Goal: Information Seeking & Learning: Learn about a topic

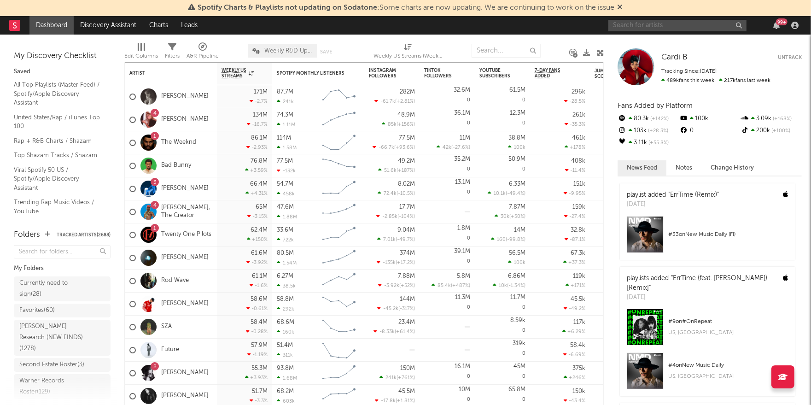
click at [645, 27] on input "text" at bounding box center [677, 26] width 138 height 12
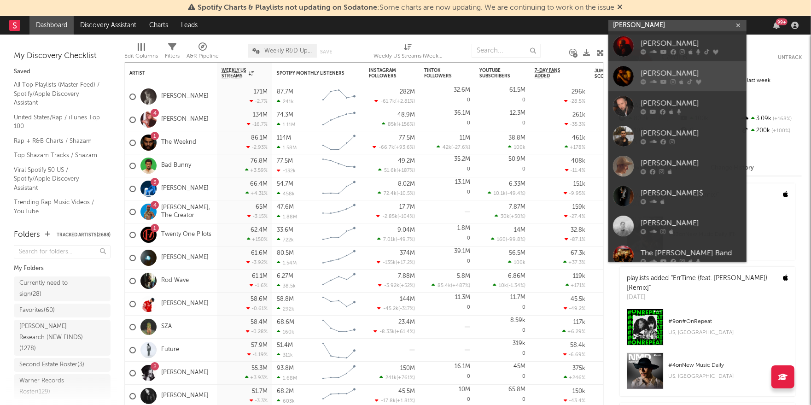
type input "jared b"
click at [696, 70] on div "Jared Benjamin" at bounding box center [690, 73] width 101 height 11
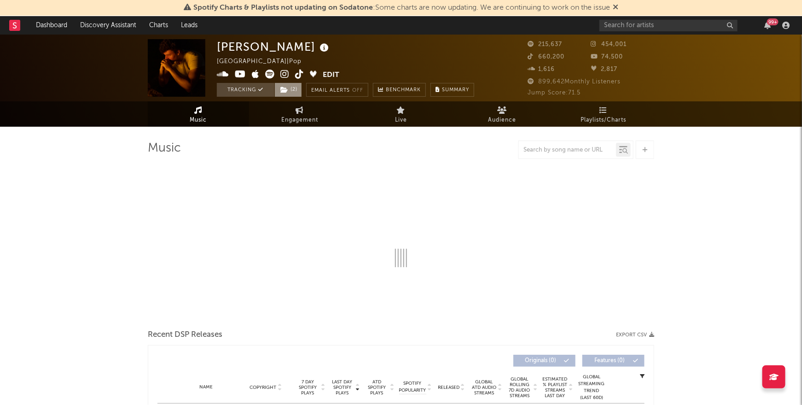
click at [293, 88] on span "( 2 )" at bounding box center [288, 90] width 28 height 14
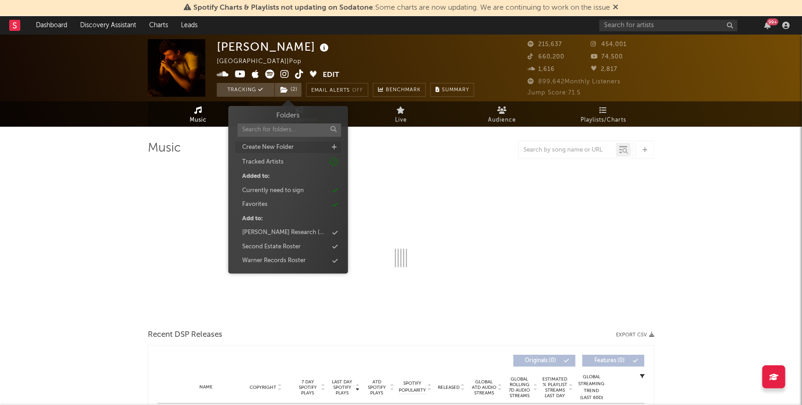
select select "6m"
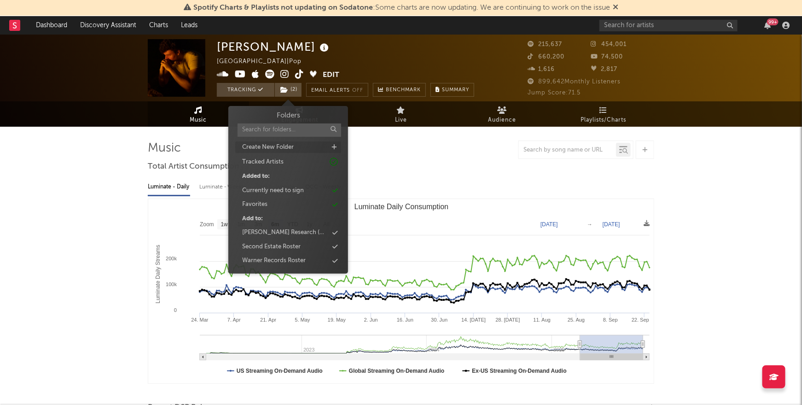
click at [333, 147] on icon at bounding box center [333, 147] width 5 height 6
type input "Ascend"
click at [257, 232] on div "Ascend" at bounding box center [252, 232] width 20 height 9
click at [414, 146] on div at bounding box center [401, 149] width 506 height 18
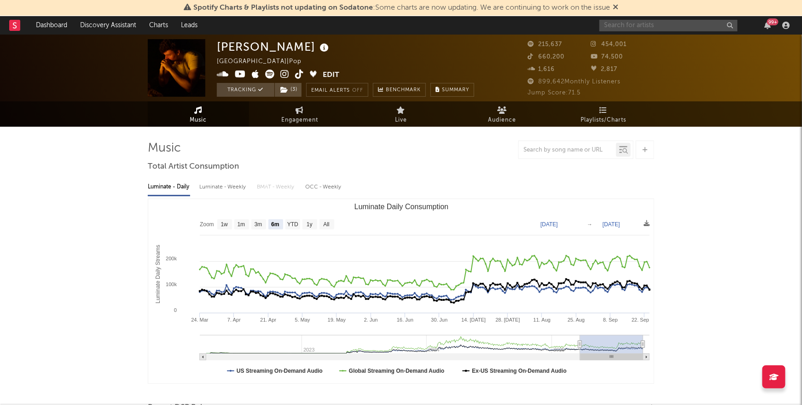
click at [640, 30] on input "text" at bounding box center [668, 26] width 138 height 12
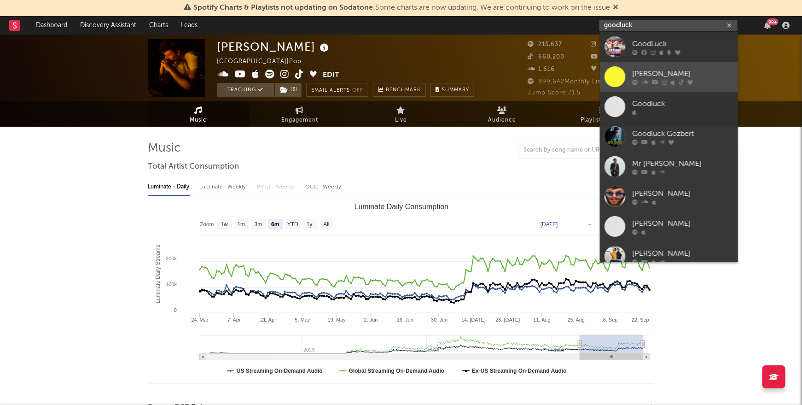
type input "goodluck"
drag, startPoint x: 670, startPoint y: 67, endPoint x: 315, endPoint y: 88, distance: 355.1
click at [670, 67] on link "Goodluck Rylie" at bounding box center [669, 77] width 138 height 30
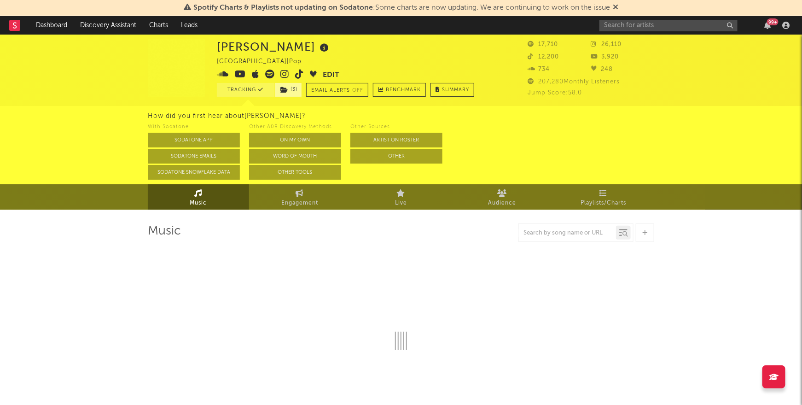
click at [296, 90] on span "( 3 )" at bounding box center [288, 90] width 28 height 14
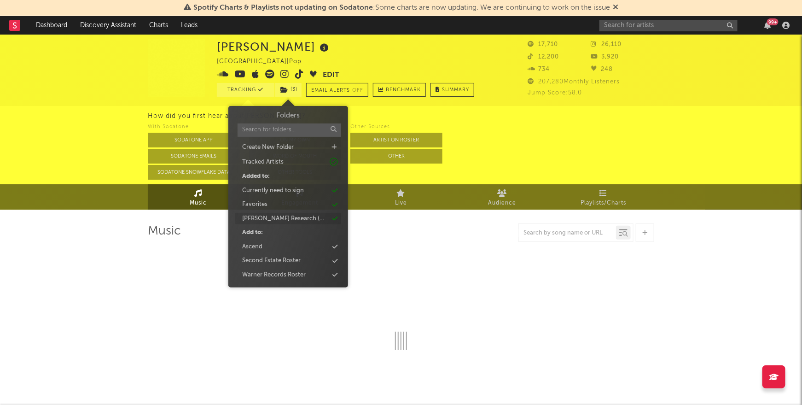
select select "6m"
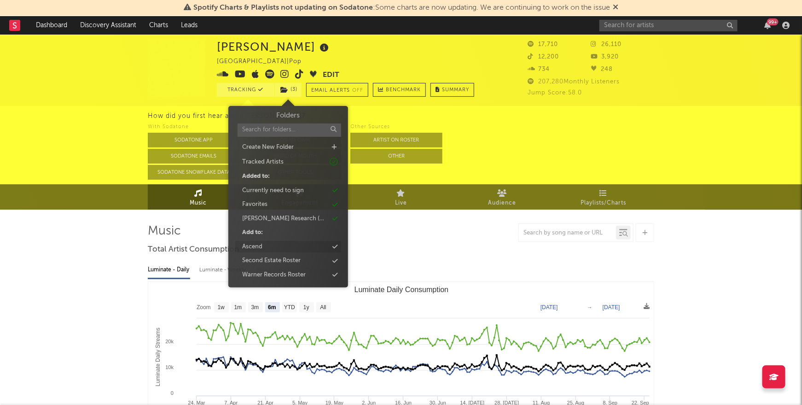
click at [256, 246] on div "Ascend" at bounding box center [252, 246] width 20 height 9
click at [694, 29] on input "text" at bounding box center [668, 26] width 138 height 12
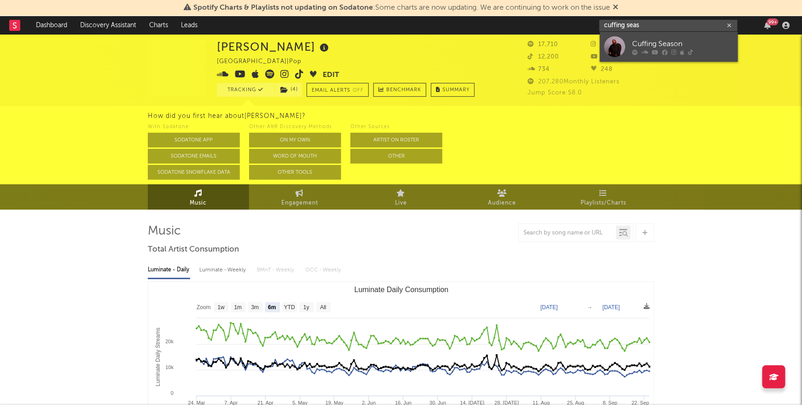
type input "cuffing seas"
click at [669, 43] on div "Cuffing Season" at bounding box center [682, 43] width 101 height 11
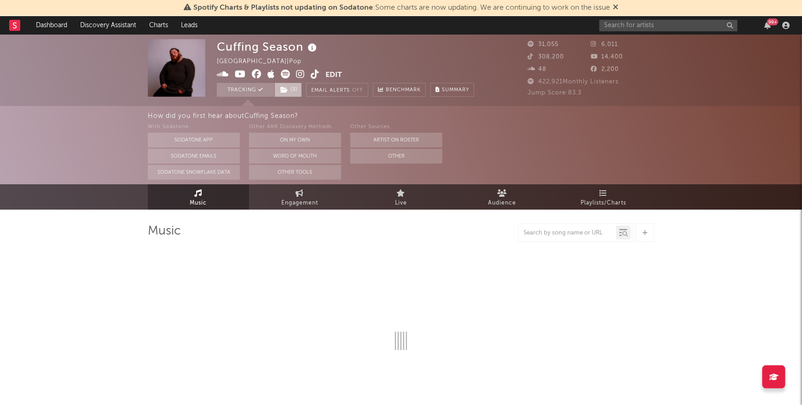
click at [295, 93] on span "( 3 )" at bounding box center [288, 90] width 28 height 14
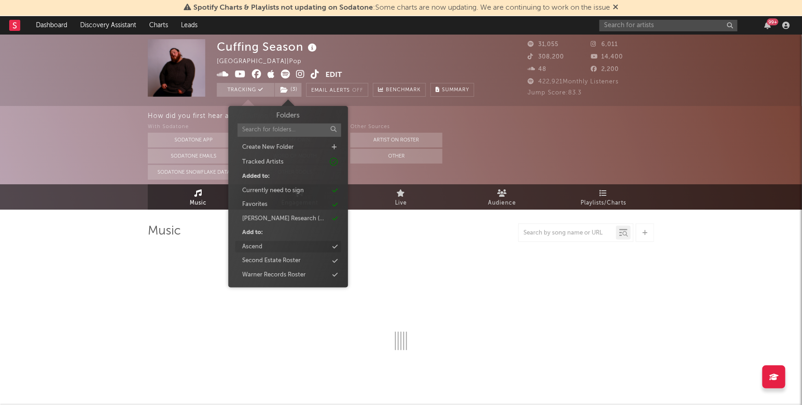
select select "6m"
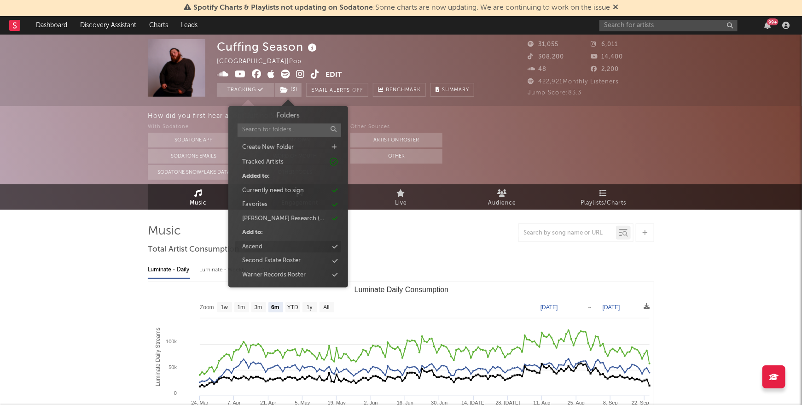
click at [256, 246] on div "Ascend" at bounding box center [252, 246] width 20 height 9
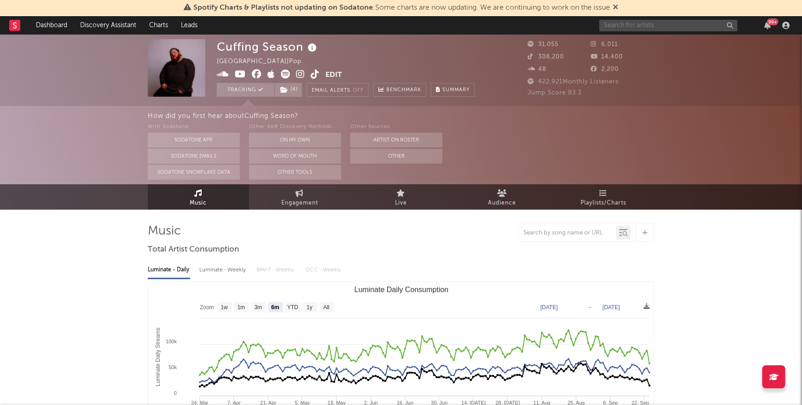
click at [636, 27] on input "text" at bounding box center [668, 26] width 138 height 12
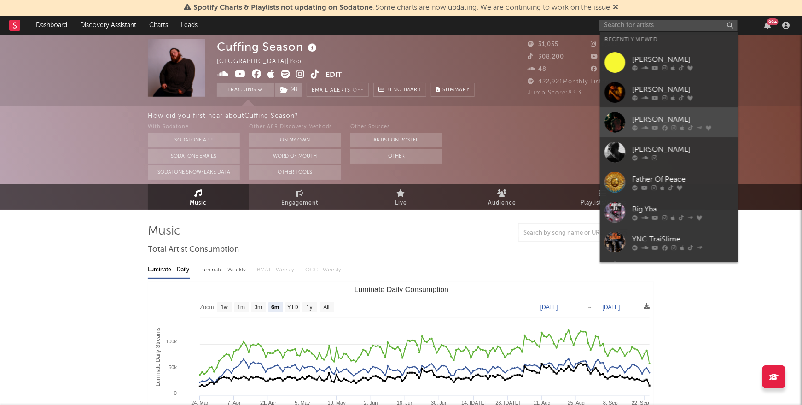
click at [685, 117] on div "[PERSON_NAME]" at bounding box center [682, 119] width 101 height 11
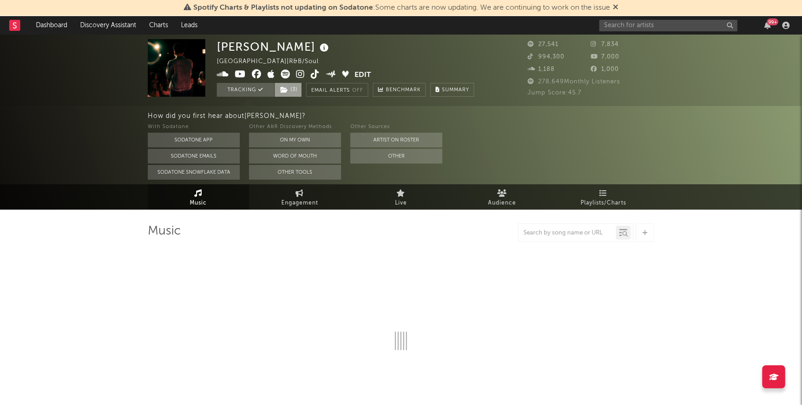
click at [290, 88] on span "( 3 )" at bounding box center [288, 90] width 28 height 14
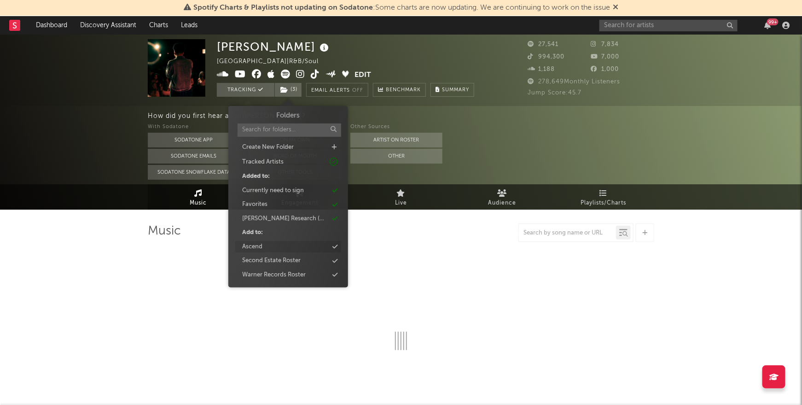
select select "6m"
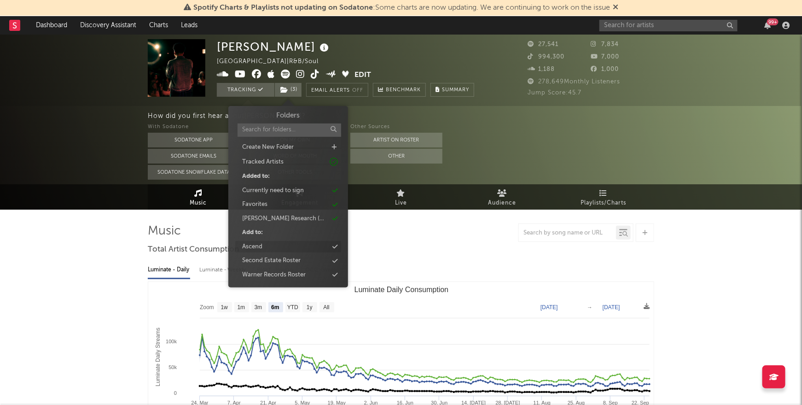
click at [256, 245] on div "Ascend" at bounding box center [252, 246] width 20 height 9
click at [635, 23] on input "text" at bounding box center [668, 26] width 138 height 12
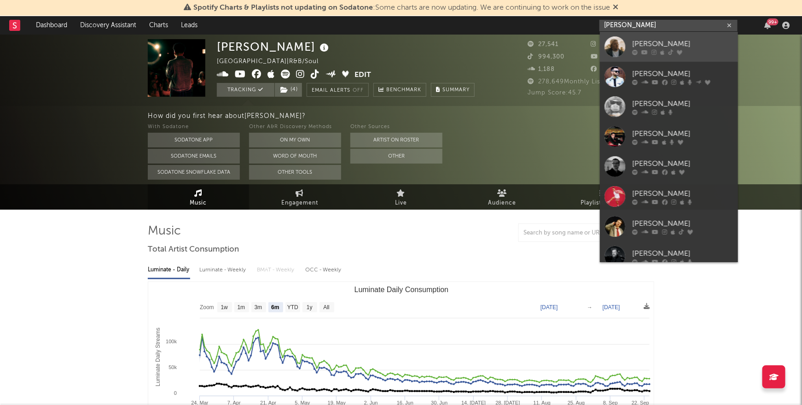
type input "gareth"
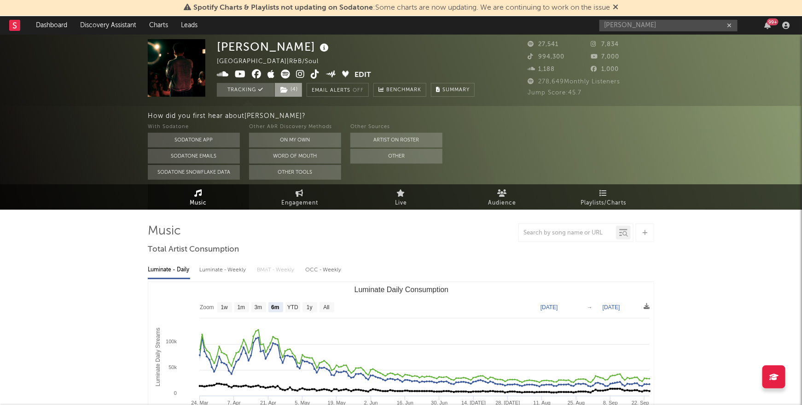
click at [294, 95] on span "( 4 )" at bounding box center [288, 90] width 28 height 14
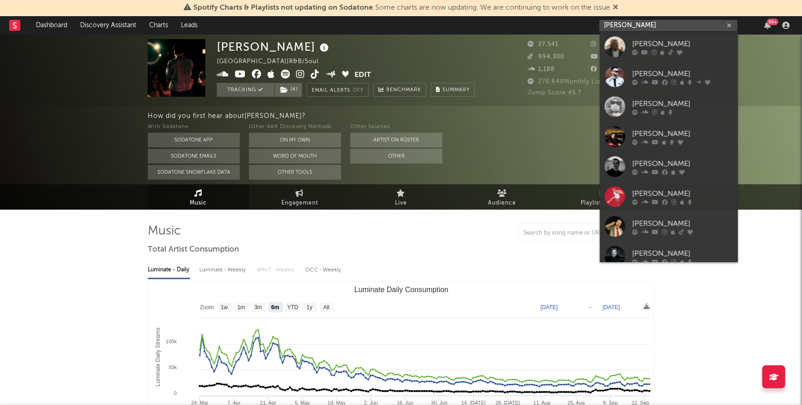
click at [630, 25] on input "gareth" at bounding box center [668, 26] width 138 height 12
drag, startPoint x: 635, startPoint y: 39, endPoint x: 636, endPoint y: 24, distance: 14.8
click at [635, 39] on div "Gareth" at bounding box center [682, 43] width 101 height 11
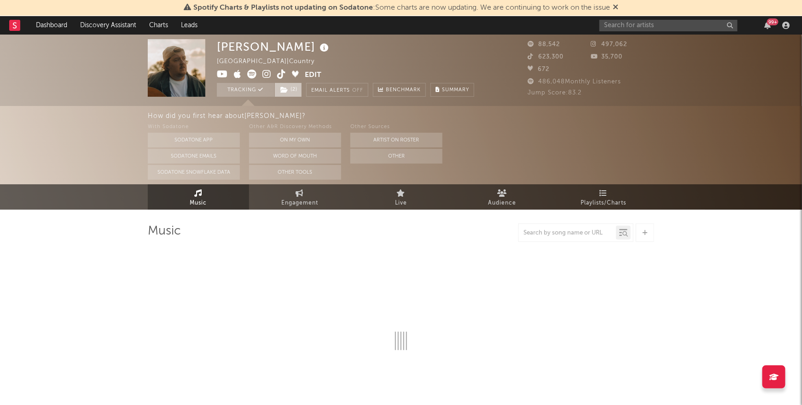
click at [296, 93] on span "( 2 )" at bounding box center [288, 90] width 28 height 14
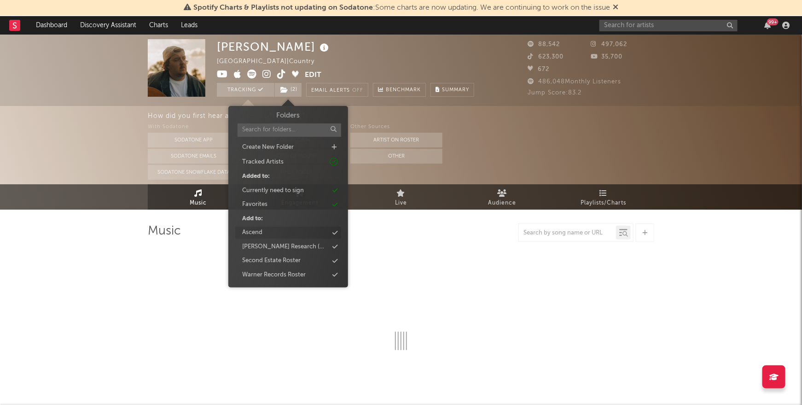
click at [260, 230] on div "Ascend" at bounding box center [252, 232] width 20 height 9
select select "6m"
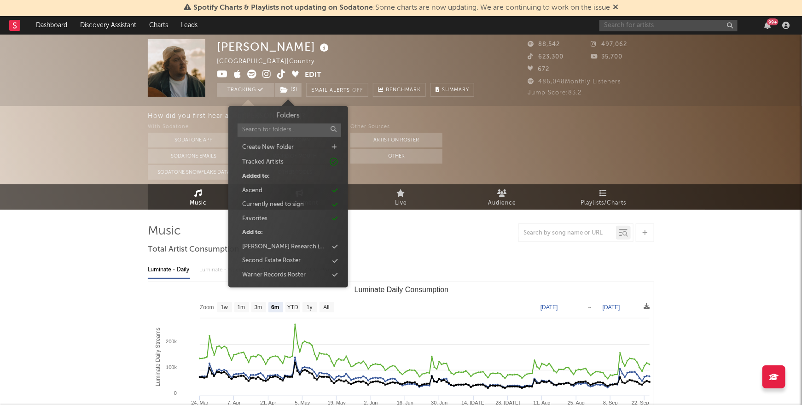
click at [639, 24] on input "text" at bounding box center [668, 26] width 138 height 12
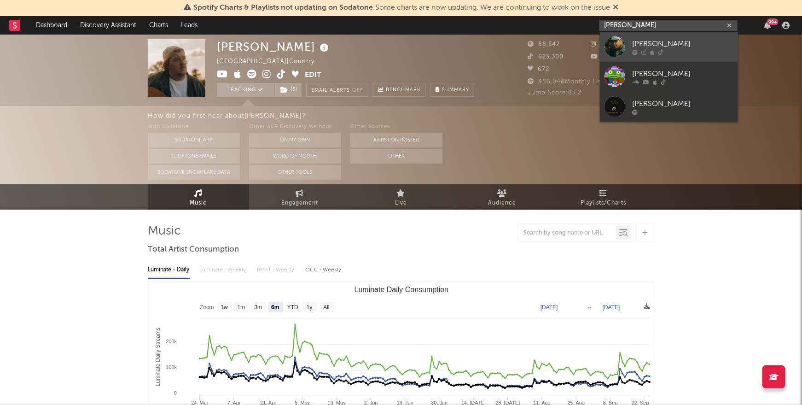
type input "elija sco"
click at [673, 46] on div "Elijah Scott" at bounding box center [682, 43] width 101 height 11
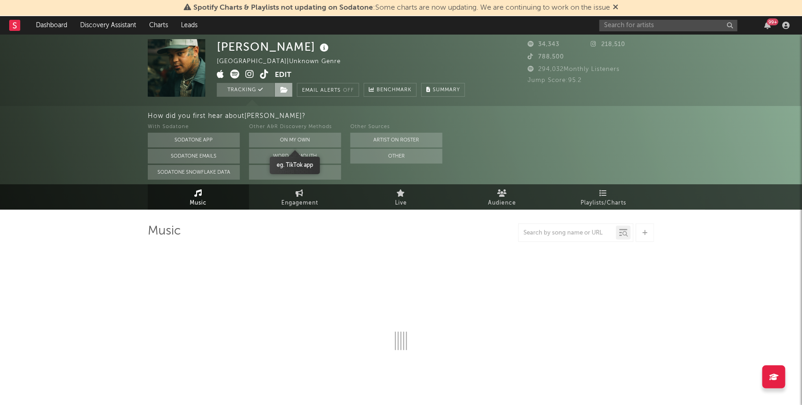
click at [287, 87] on icon at bounding box center [284, 90] width 8 height 6
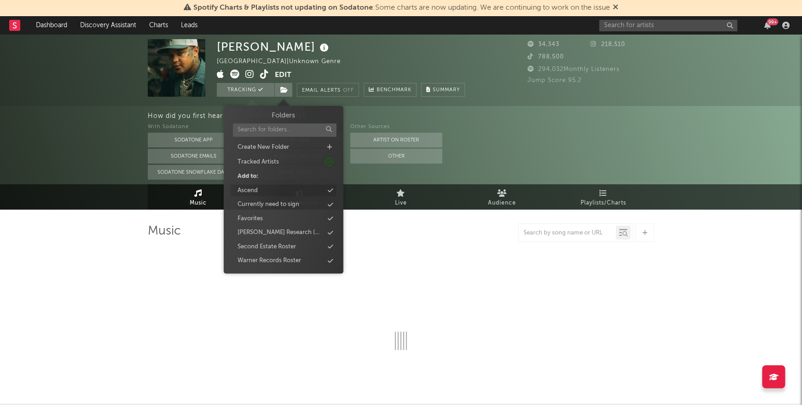
click at [252, 188] on div "Ascend" at bounding box center [248, 190] width 20 height 9
select select "6m"
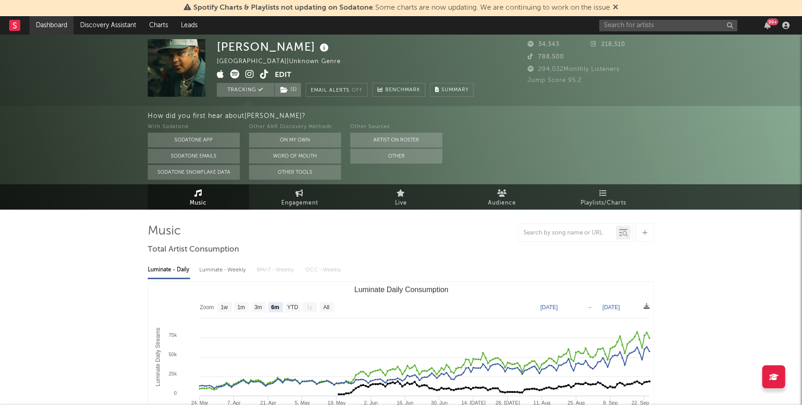
click at [38, 25] on link "Dashboard" at bounding box center [51, 25] width 44 height 18
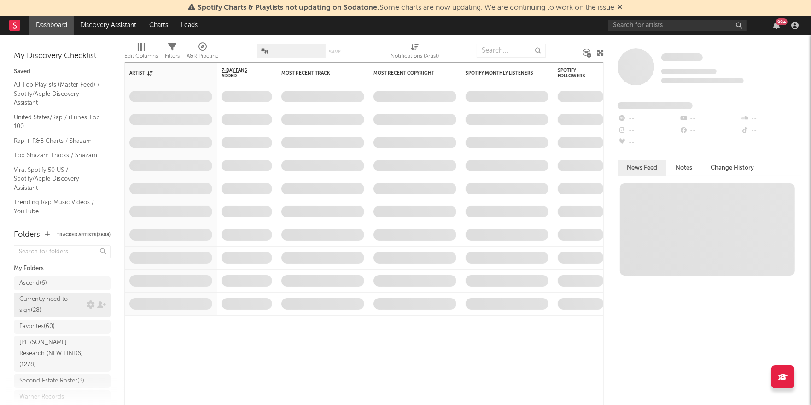
click at [46, 305] on div "Currently need to sign ( 28 )" at bounding box center [51, 305] width 65 height 22
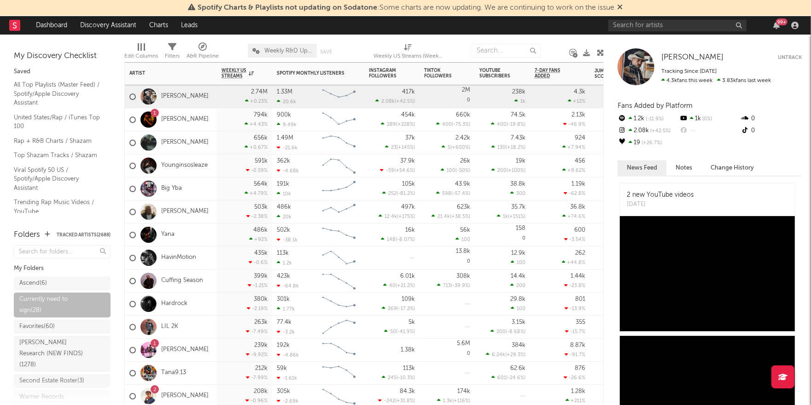
click at [207, 143] on div "alan vuong" at bounding box center [171, 142] width 92 height 23
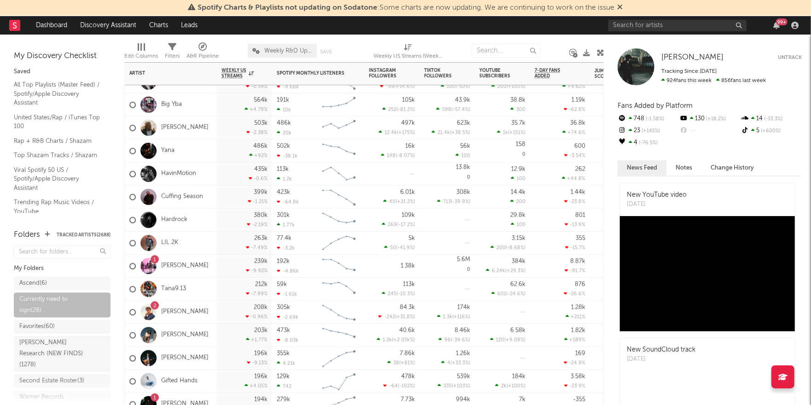
click at [196, 151] on div "Yana" at bounding box center [171, 150] width 92 height 23
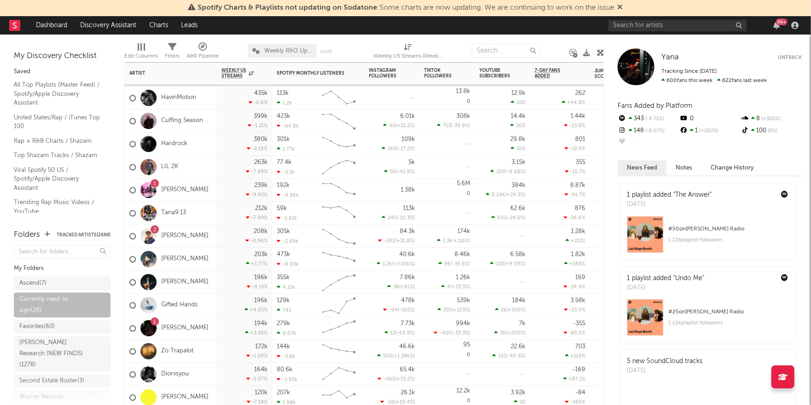
click at [209, 190] on div "1 Trueblood" at bounding box center [171, 190] width 92 height 23
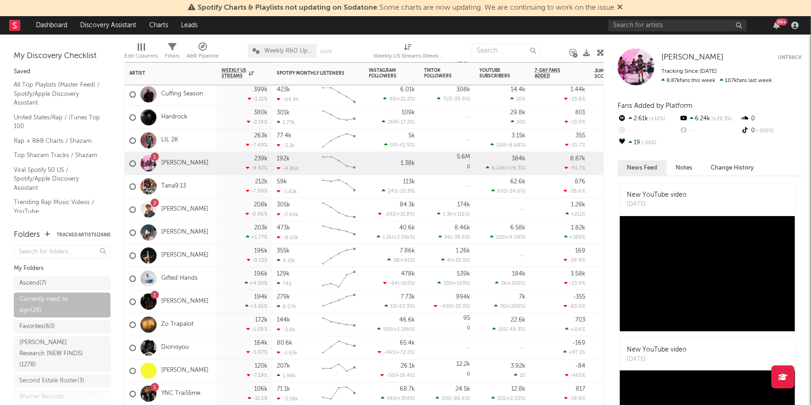
click at [210, 210] on div "2 Kaleb Cohen" at bounding box center [171, 209] width 92 height 23
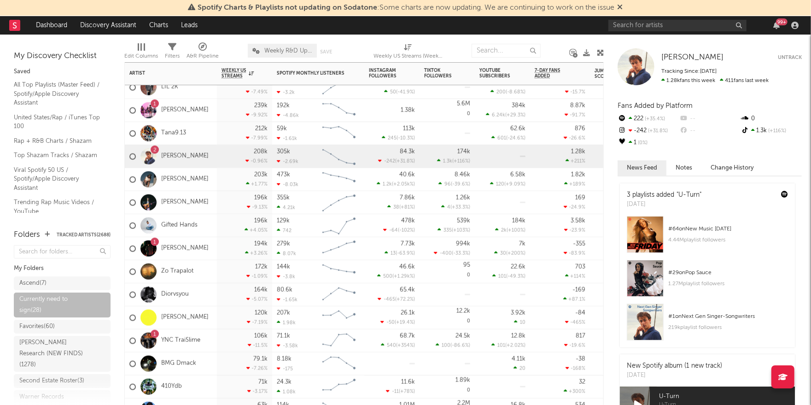
click at [206, 204] on div "Nathan Bess" at bounding box center [171, 202] width 92 height 23
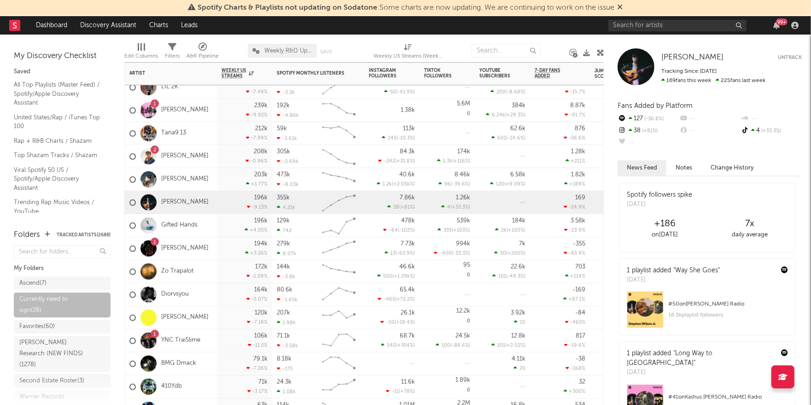
click at [208, 155] on div "2 Kaleb Cohen" at bounding box center [171, 156] width 92 height 23
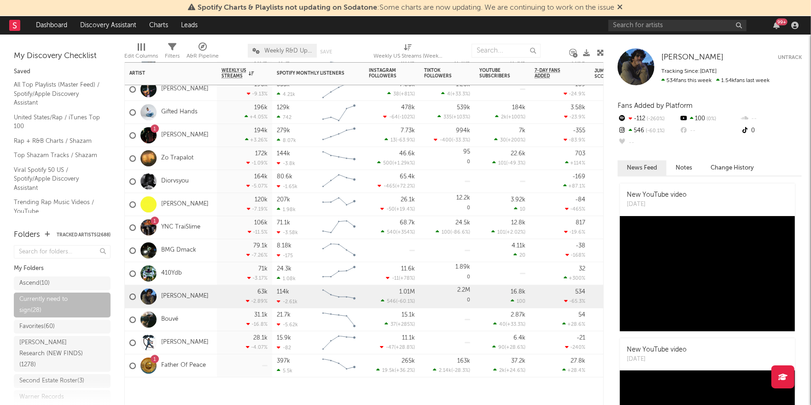
click at [220, 366] on div at bounding box center [244, 365] width 55 height 23
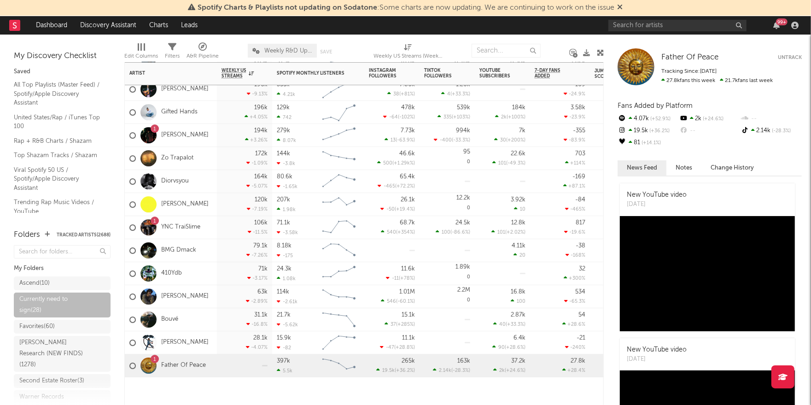
click at [208, 204] on div "Goodluck Rylie" at bounding box center [171, 204] width 92 height 23
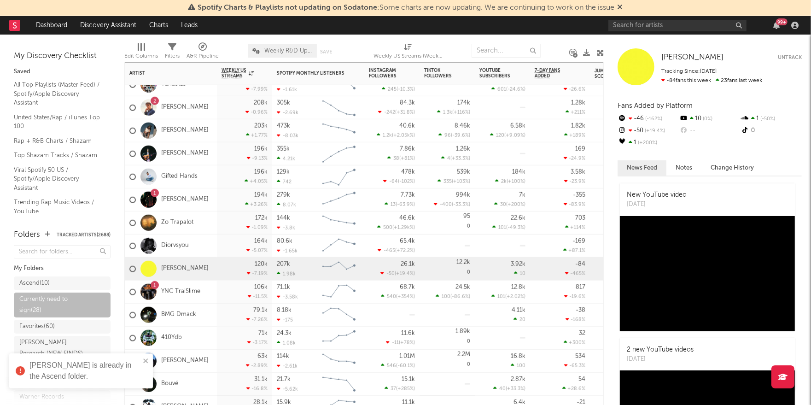
click at [201, 151] on div "Nathan Bess" at bounding box center [171, 153] width 92 height 23
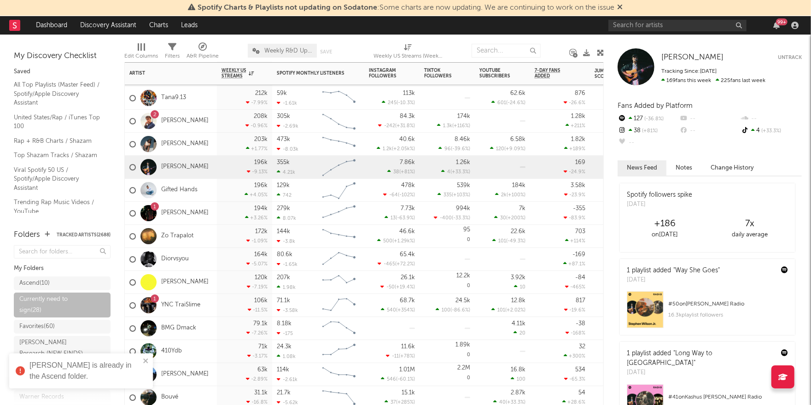
click at [202, 122] on div "2 Kaleb Cohen" at bounding box center [171, 121] width 92 height 23
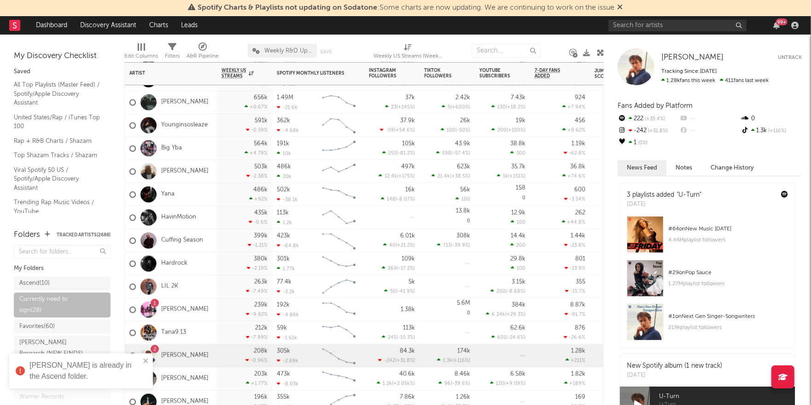
click at [201, 172] on div "Gareth" at bounding box center [171, 171] width 92 height 23
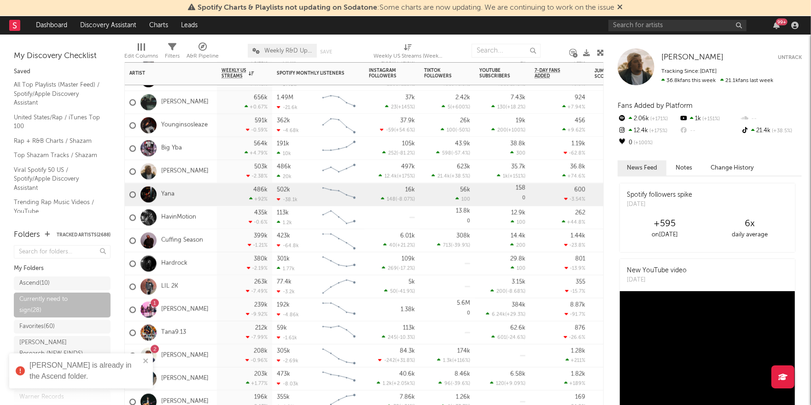
click at [183, 198] on div "Yana" at bounding box center [171, 194] width 92 height 23
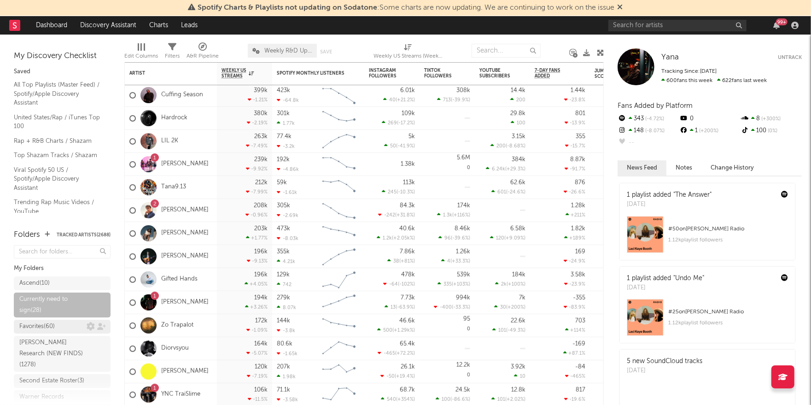
click at [30, 329] on div "Favorites ( 60 )" at bounding box center [36, 326] width 35 height 11
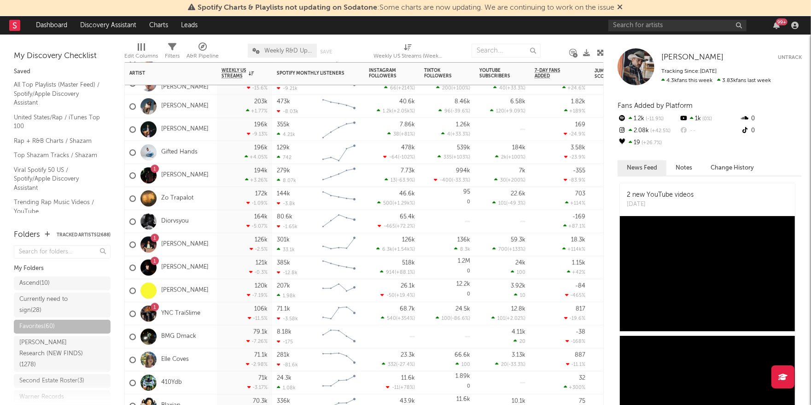
click at [207, 271] on div "1 Carter Ryan" at bounding box center [171, 267] width 92 height 23
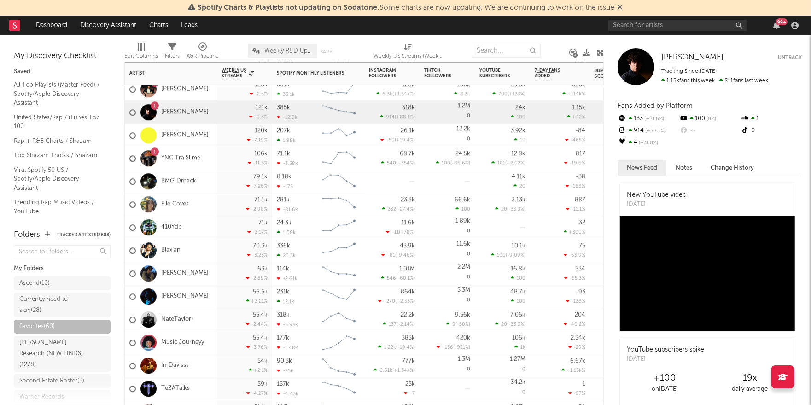
click at [193, 247] on div "Blaxian" at bounding box center [171, 250] width 92 height 23
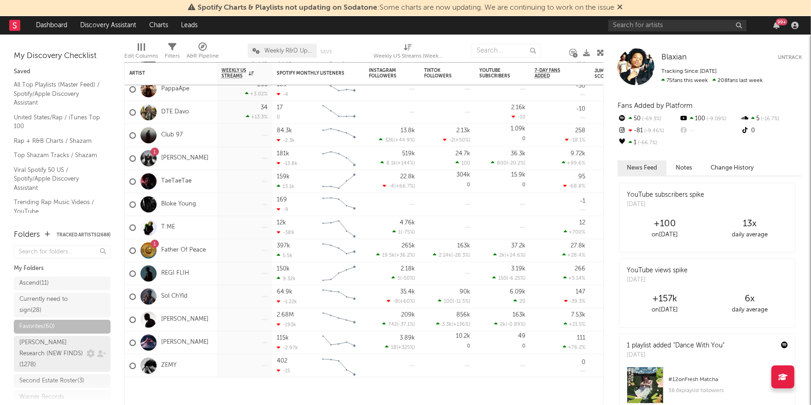
click at [54, 350] on div "Ruff Research (NEW FINDS) ( 1278 )" at bounding box center [51, 353] width 65 height 33
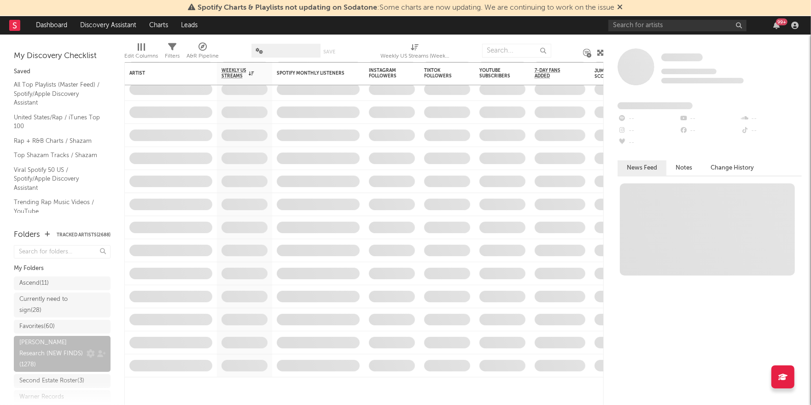
scroll to position [37, 0]
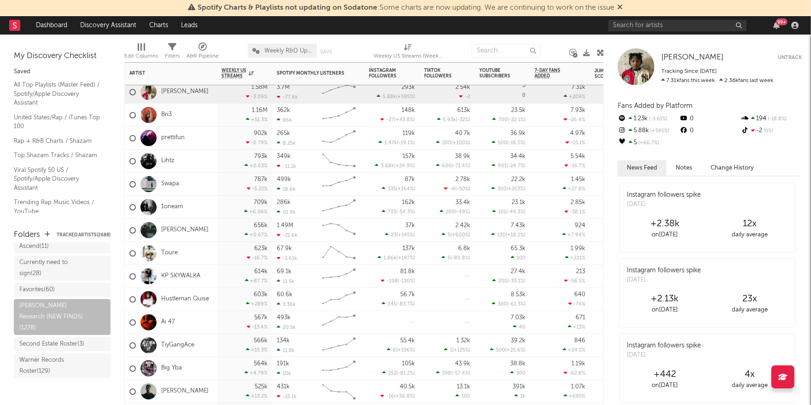
click at [203, 230] on div "alan vuong" at bounding box center [171, 230] width 92 height 23
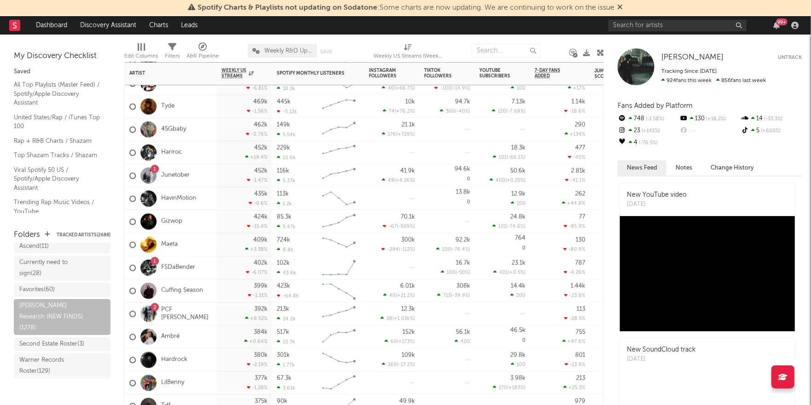
click at [208, 292] on div "Cuffing Season" at bounding box center [171, 290] width 92 height 23
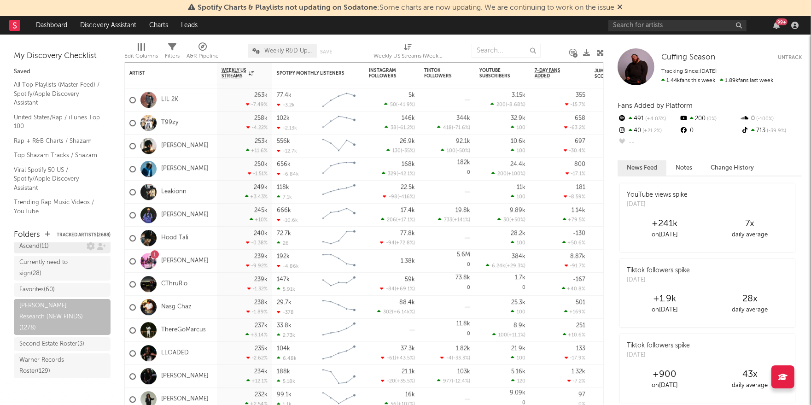
click at [53, 247] on div "Ascend ( 11 )" at bounding box center [52, 246] width 67 height 11
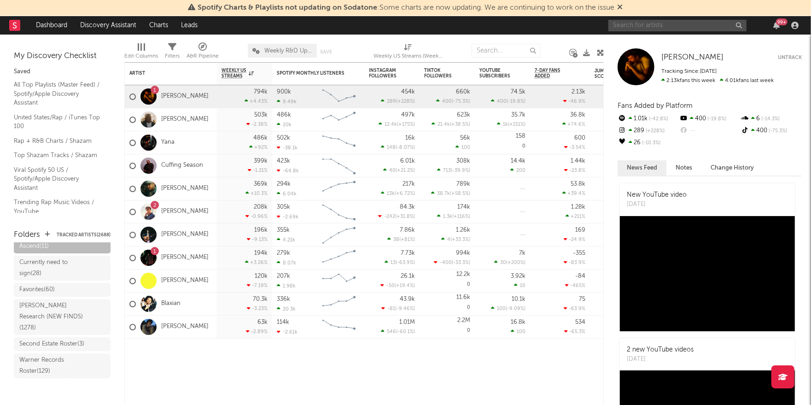
click at [676, 27] on input "text" at bounding box center [677, 26] width 138 height 12
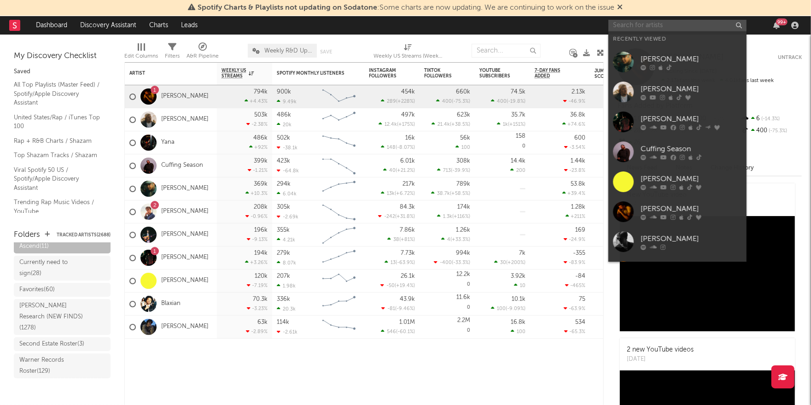
paste input "https://open.spotify.com/track/3y2z8DnLkUg9Myx67xvrQX?si=514c9a6825b145e1"
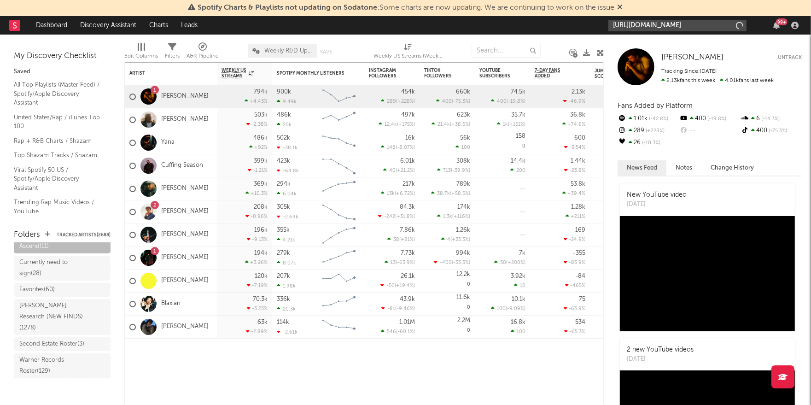
scroll to position [0, 127]
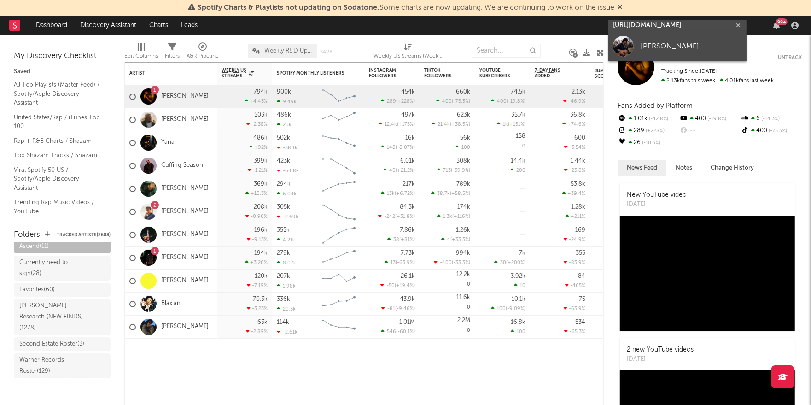
type input "https://open.spotify.com/track/3y2z8DnLkUg9Myx67xvrQX?si=514c9a6825b145e1"
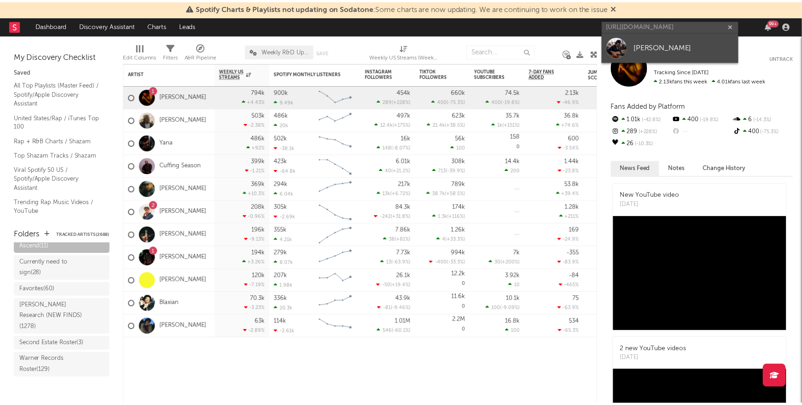
scroll to position [0, 0]
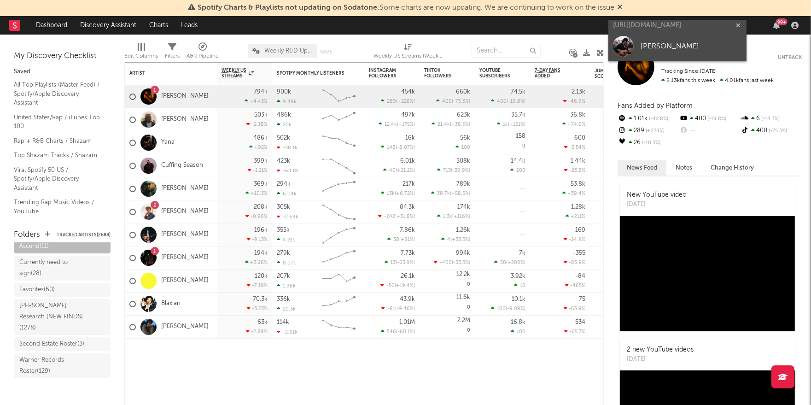
click at [669, 46] on div "Andrew Martinez" at bounding box center [690, 46] width 101 height 11
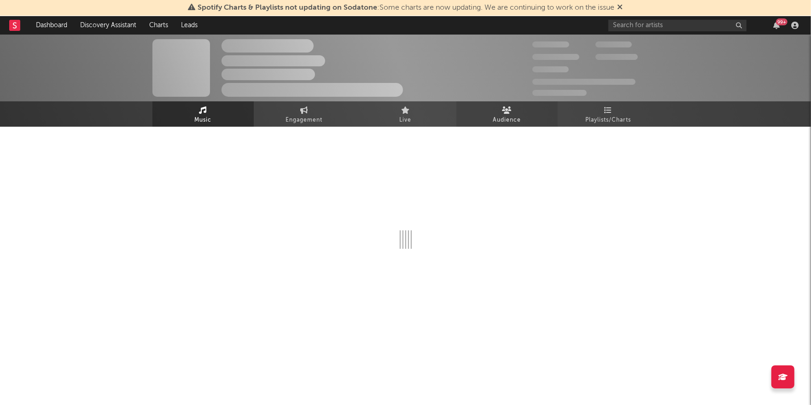
select select "1w"
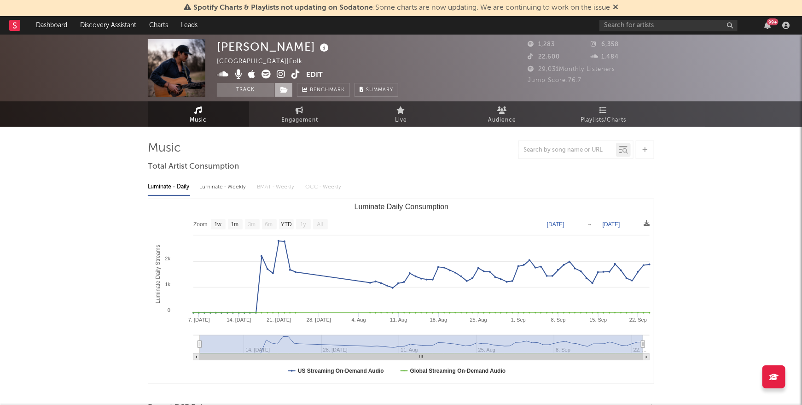
drag, startPoint x: 252, startPoint y: 93, endPoint x: 290, endPoint y: 91, distance: 38.3
click at [252, 93] on button "Track" at bounding box center [246, 90] width 58 height 14
click at [284, 90] on icon at bounding box center [284, 90] width 8 height 6
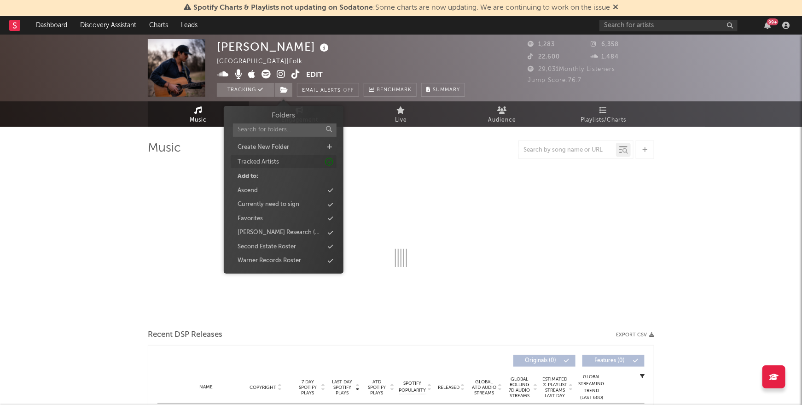
select select "1w"
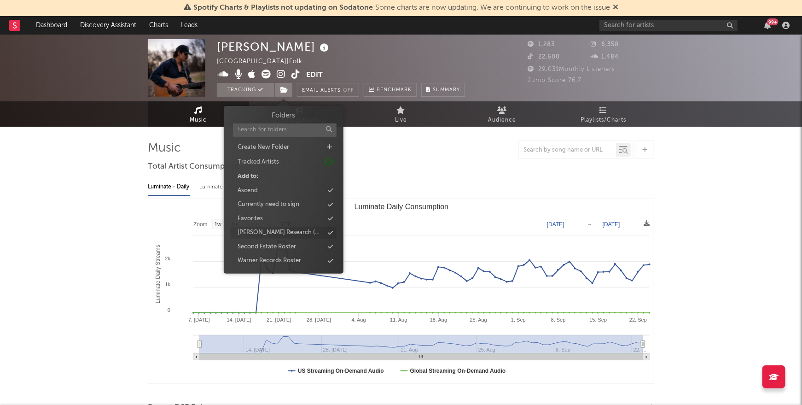
click at [271, 231] on div "Ruff Research (NEW FINDS)" at bounding box center [281, 232] width 86 height 9
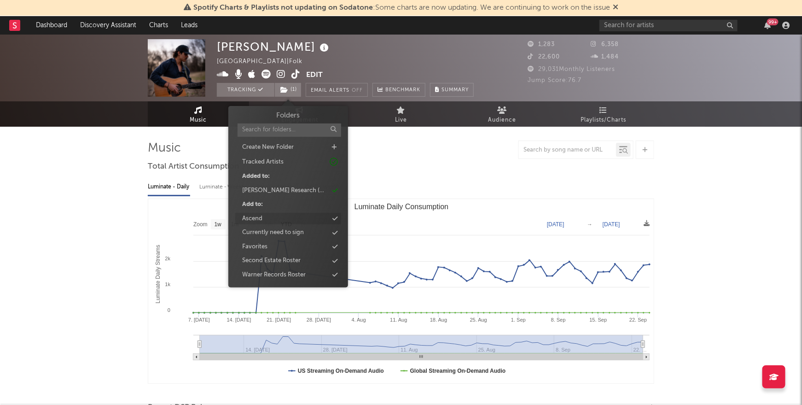
click at [265, 215] on div "Ascend" at bounding box center [288, 219] width 106 height 12
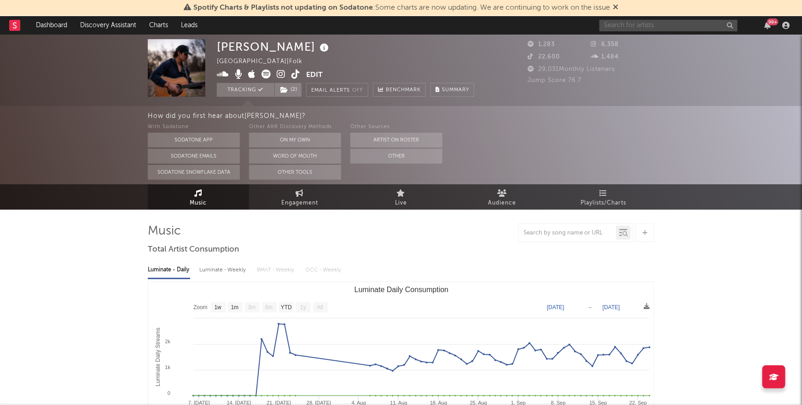
click at [664, 23] on input "text" at bounding box center [668, 26] width 138 height 12
click at [645, 25] on input "text" at bounding box center [668, 26] width 138 height 12
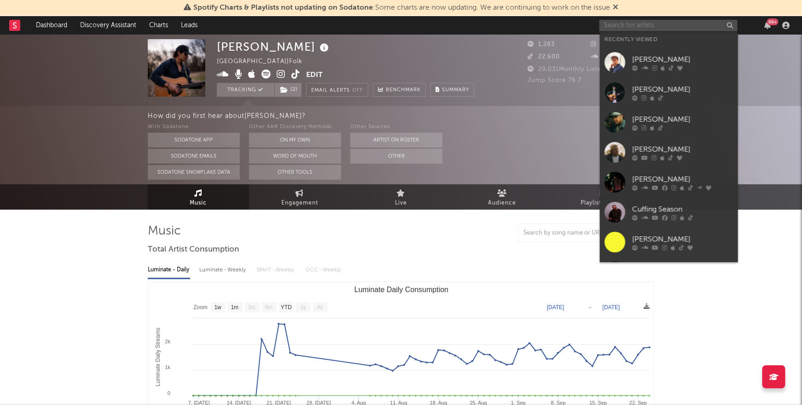
paste input "https://open.spotify.com/track/7kIQtVLACLU8jAzvqGPd8T?si=8644ac9f1e8f4fbd"
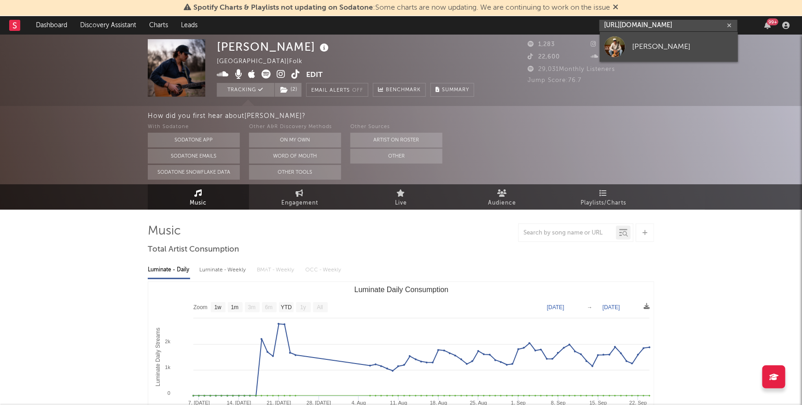
type input "https://open.spotify.com/track/7kIQtVLACLU8jAzvqGPd8T?si=8644ac9f1e8f4fbd"
click at [635, 54] on link "Luke Rob" at bounding box center [669, 47] width 138 height 30
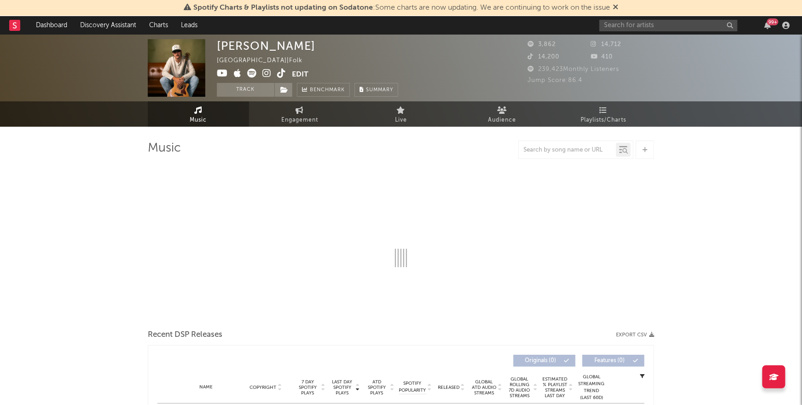
select select "6m"
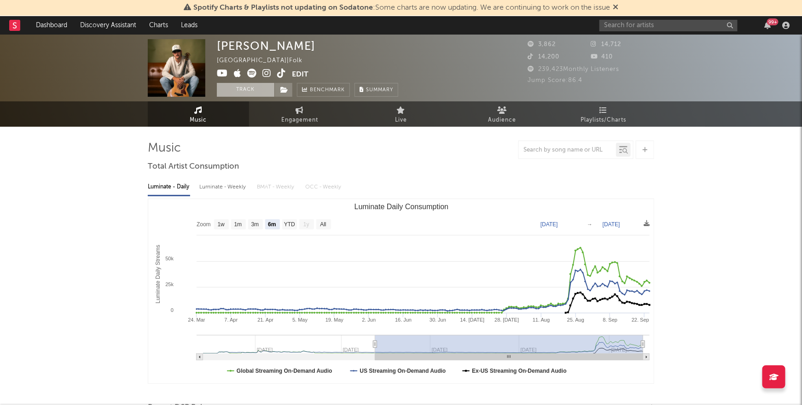
click at [248, 92] on button "Track" at bounding box center [246, 90] width 58 height 14
click at [282, 88] on icon at bounding box center [284, 90] width 8 height 6
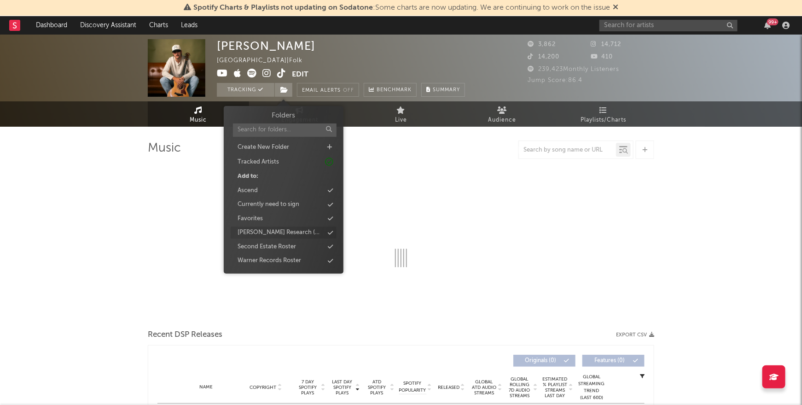
select select "6m"
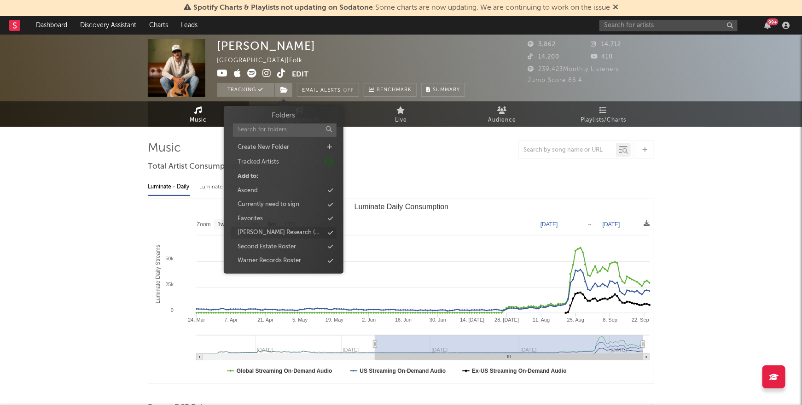
click at [274, 231] on div "Ruff Research (NEW FINDS)" at bounding box center [281, 232] width 86 height 9
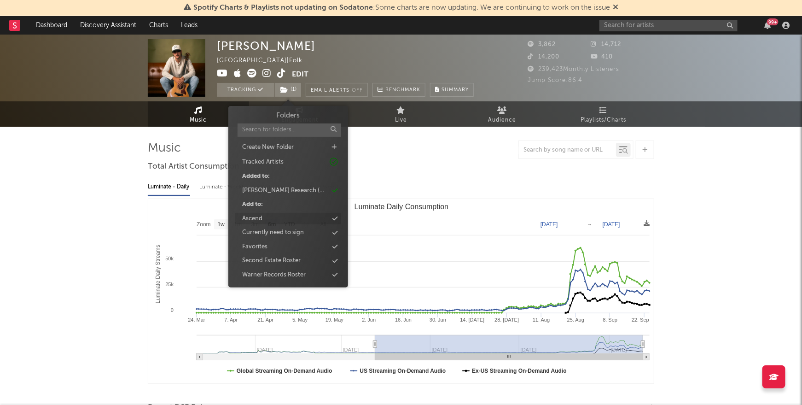
click at [268, 221] on div "Ascend" at bounding box center [288, 219] width 106 height 12
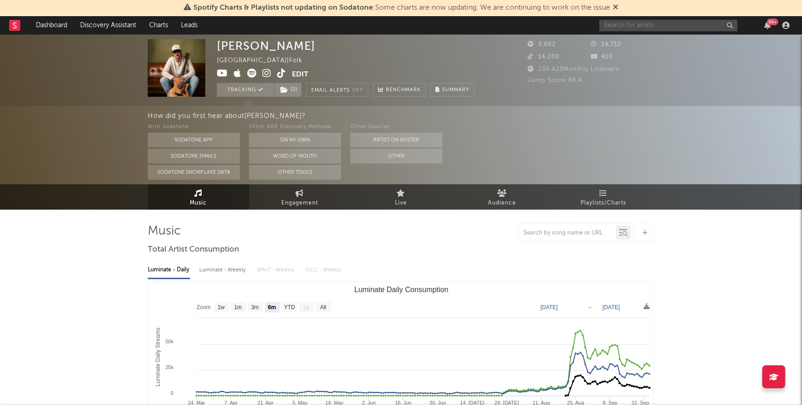
click at [635, 26] on input "text" at bounding box center [668, 26] width 138 height 12
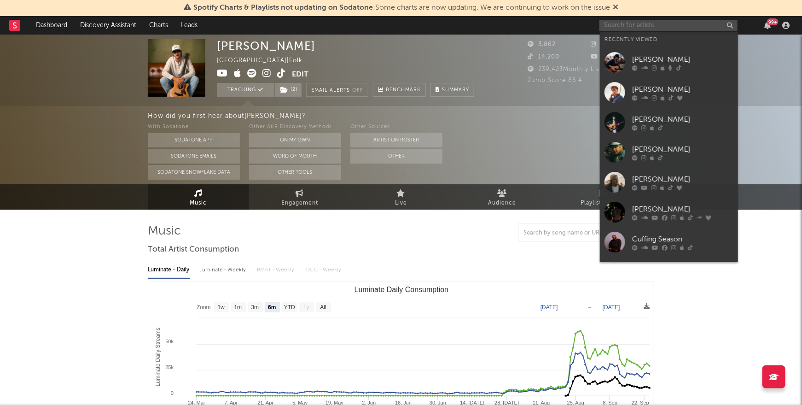
paste input "https://open.spotify.com/track/1BRh5E8WUeF4C3JhPGvyM4?si=ac699929a76e449a"
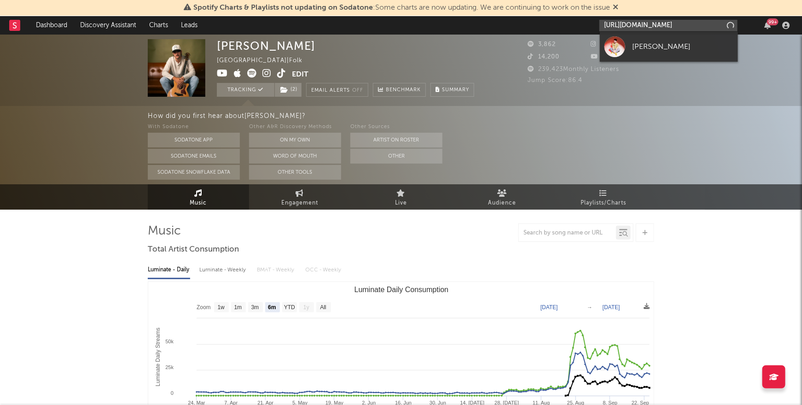
scroll to position [0, 134]
type input "https://open.spotify.com/track/1BRh5E8WUeF4C3JhPGvyM4?si=ac699929a76e449a"
click at [646, 46] on div "Benjamin Joseph" at bounding box center [682, 46] width 101 height 11
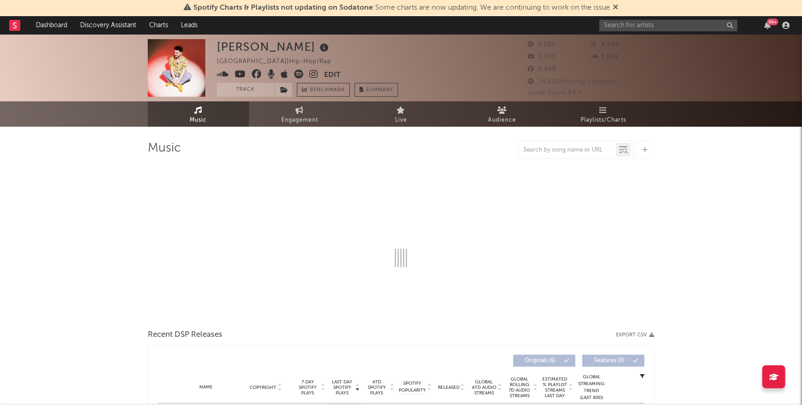
select select "1w"
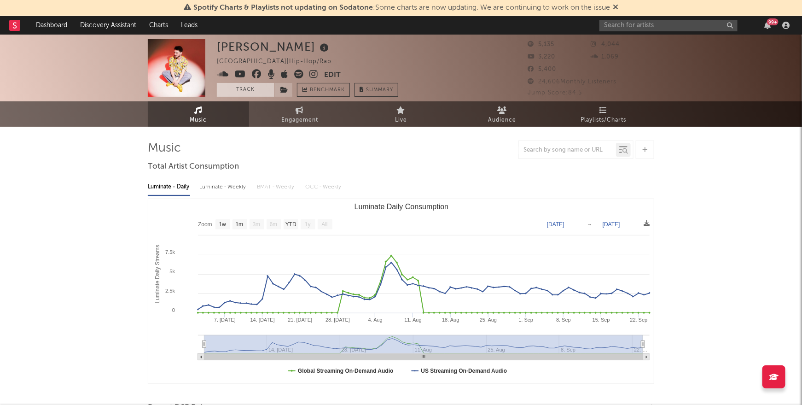
click at [262, 92] on button "Track" at bounding box center [246, 90] width 58 height 14
click at [283, 91] on icon at bounding box center [284, 90] width 8 height 6
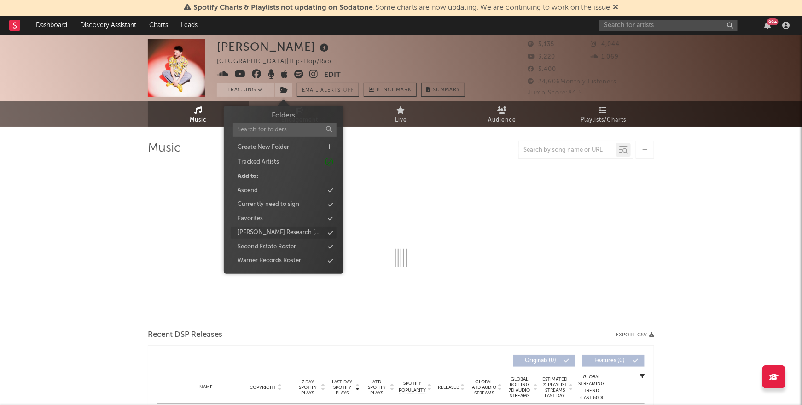
select select "1w"
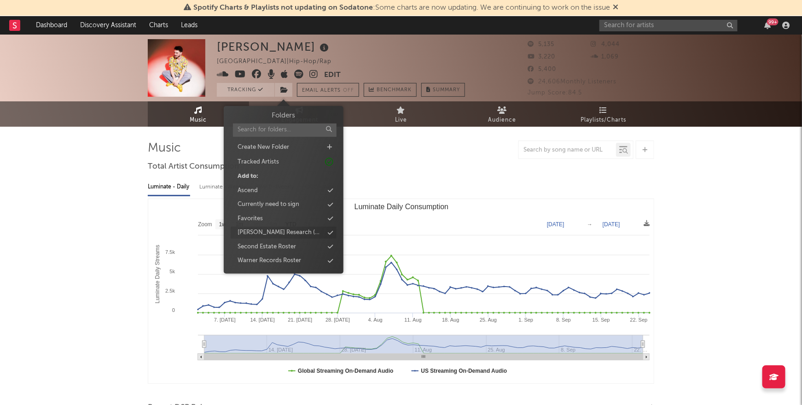
click at [283, 234] on div "Ruff Research (NEW FINDS)" at bounding box center [281, 232] width 86 height 9
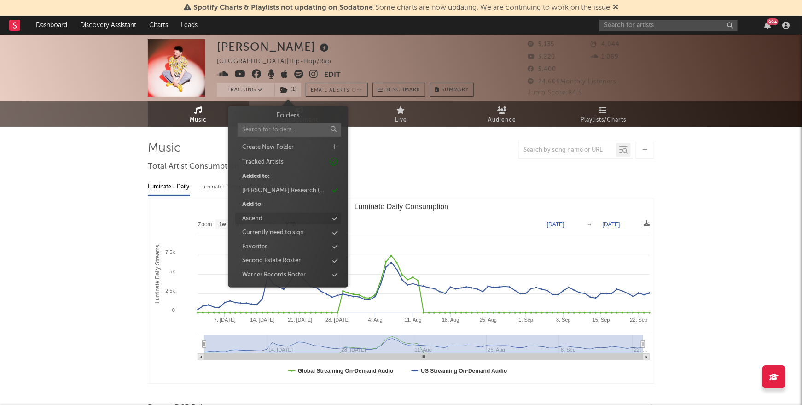
click at [257, 219] on div "Ascend" at bounding box center [252, 218] width 20 height 9
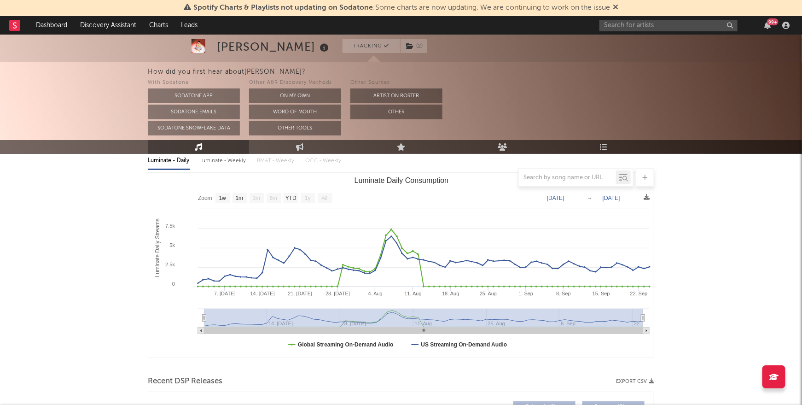
scroll to position [110, 0]
click at [622, 27] on input "text" at bounding box center [668, 26] width 138 height 12
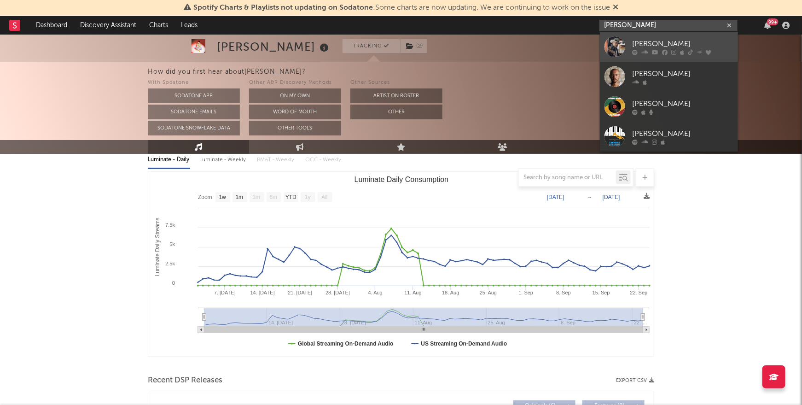
type input "jay webb"
click at [688, 40] on div "Jay Webb" at bounding box center [682, 43] width 101 height 11
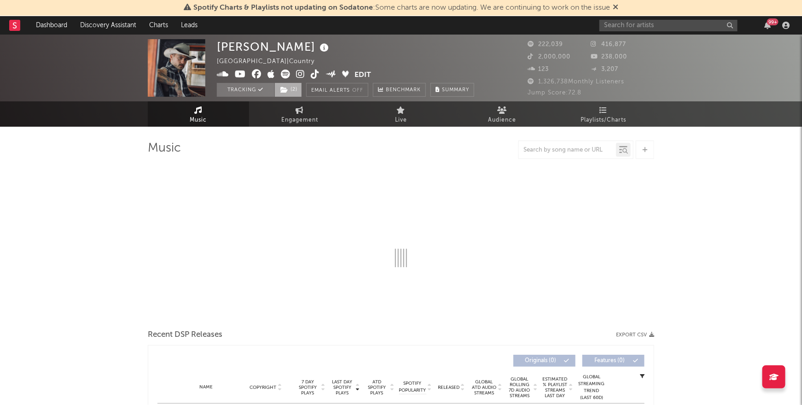
click at [295, 90] on span "( 2 )" at bounding box center [288, 90] width 28 height 14
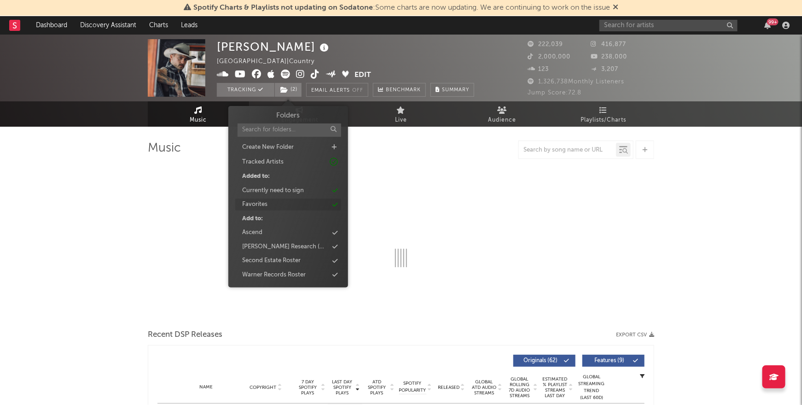
select select "6m"
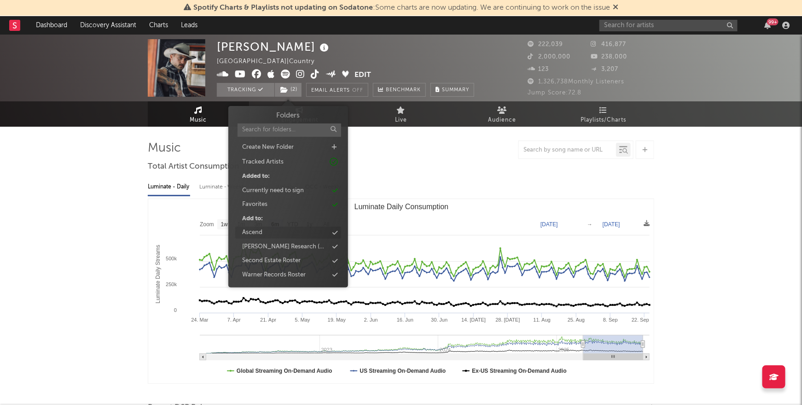
click at [281, 231] on div "Ascend" at bounding box center [288, 232] width 106 height 12
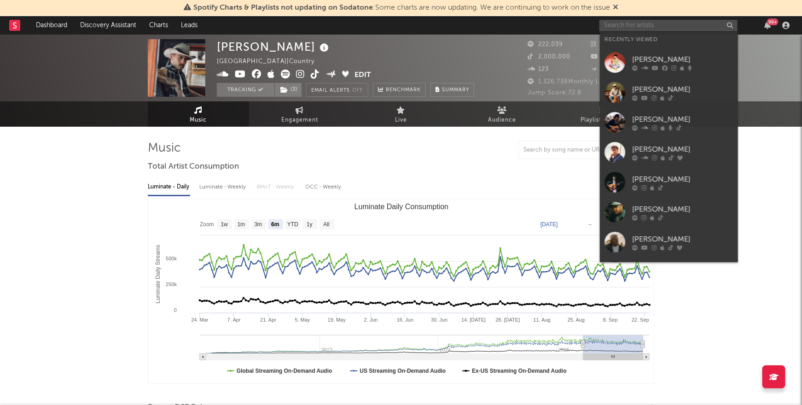
click at [637, 28] on input "text" at bounding box center [668, 26] width 138 height 12
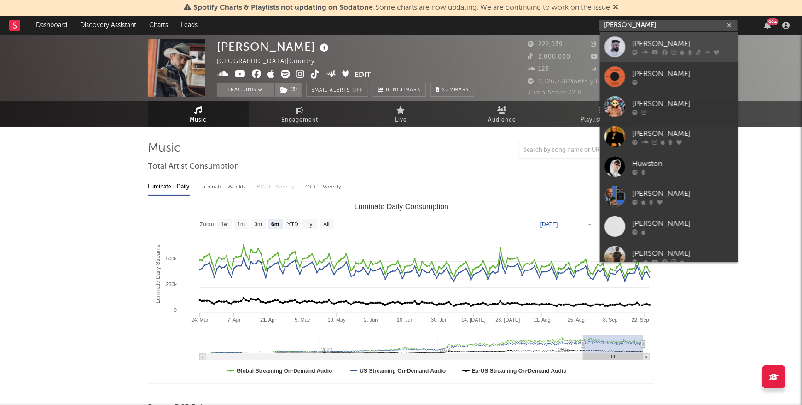
type input "hueston"
click at [674, 40] on div "[PERSON_NAME]" at bounding box center [682, 43] width 101 height 11
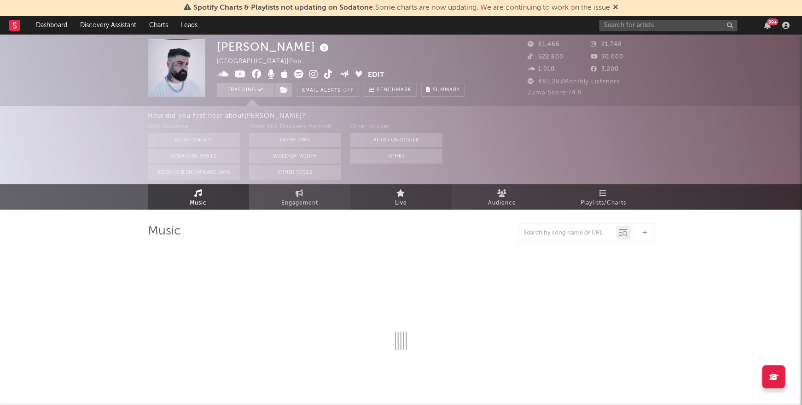
select select "6m"
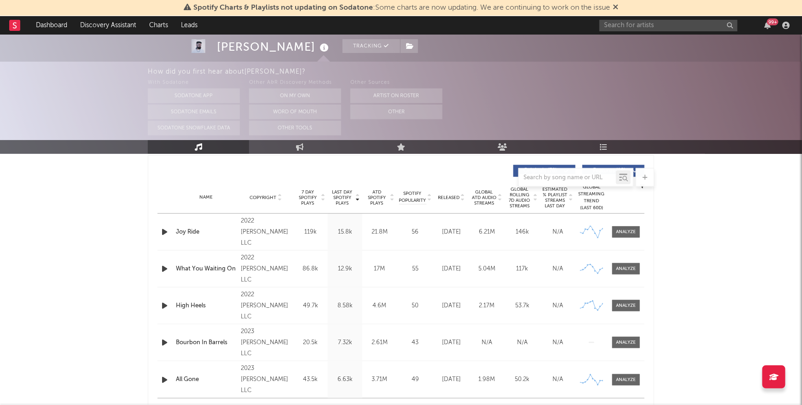
scroll to position [344, 0]
click at [449, 198] on span "Released" at bounding box center [449, 199] width 22 height 6
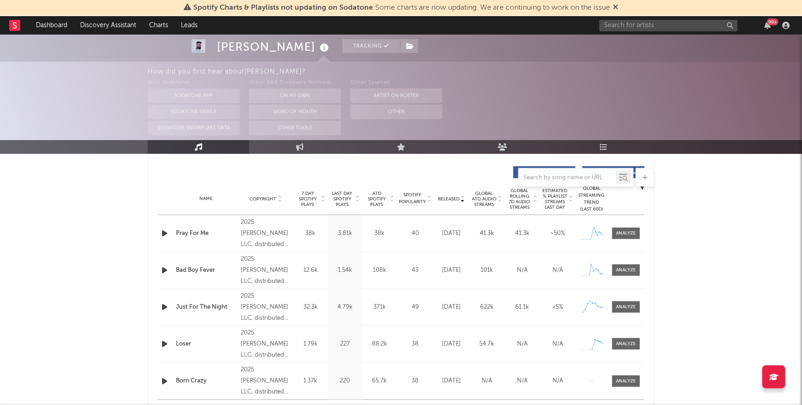
click at [448, 197] on span "Released" at bounding box center [449, 199] width 22 height 6
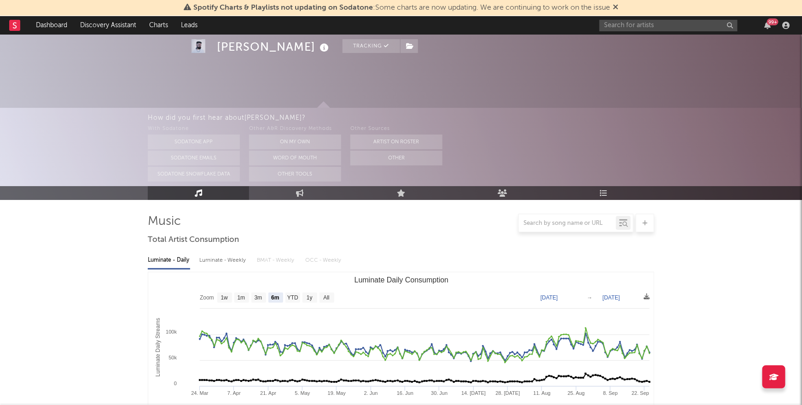
scroll to position [0, 0]
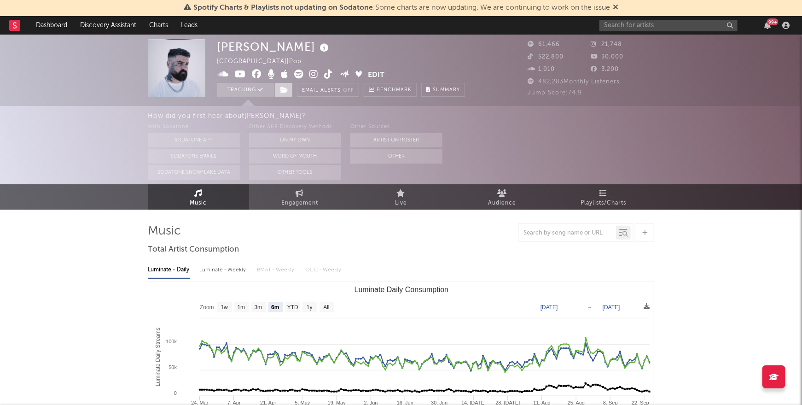
click at [286, 93] on span at bounding box center [283, 90] width 18 height 14
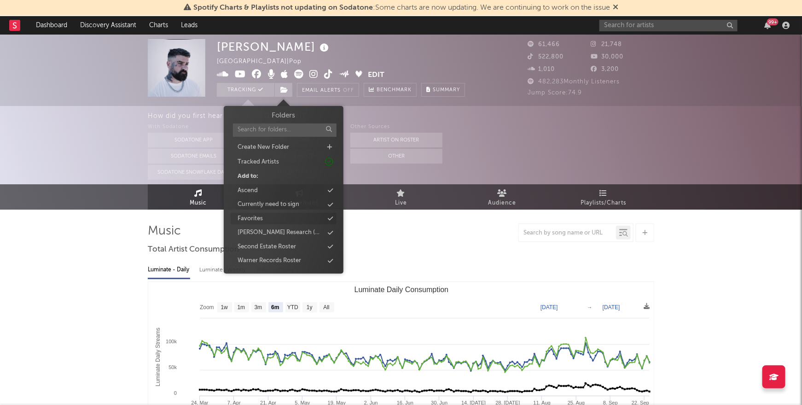
click at [269, 219] on div "Favorites" at bounding box center [284, 219] width 106 height 12
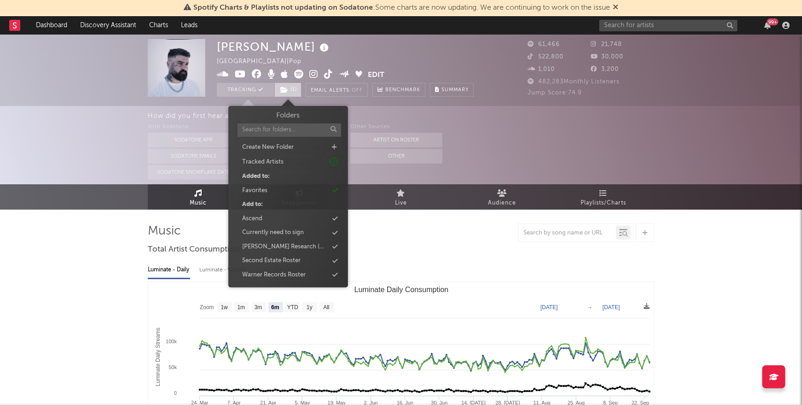
click at [293, 91] on span "( 1 )" at bounding box center [287, 90] width 27 height 14
click at [293, 244] on div "Ruff Research (NEW FINDS)" at bounding box center [285, 246] width 86 height 9
click at [290, 89] on span "( 2 )" at bounding box center [288, 90] width 28 height 14
click at [279, 233] on div "Ascend" at bounding box center [288, 232] width 106 height 12
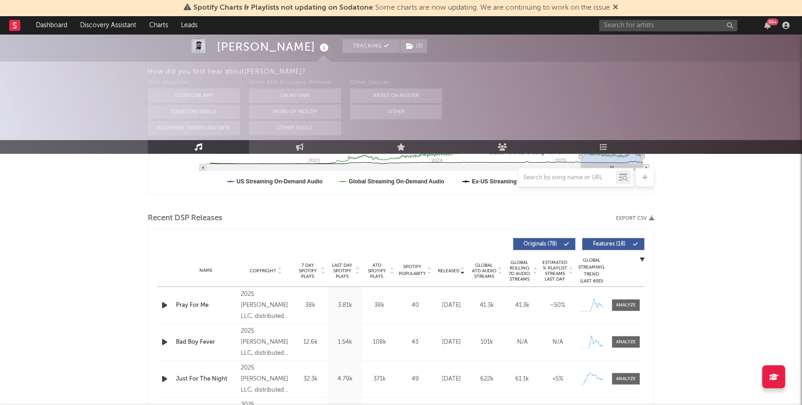
scroll to position [328, 0]
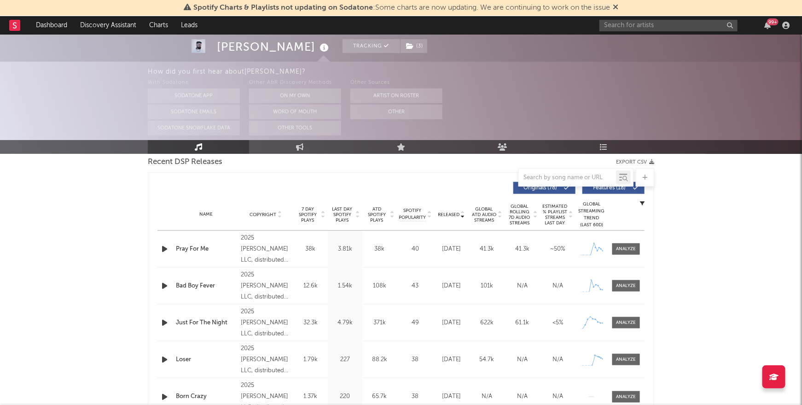
click at [306, 211] on span "7 Day Spotify Plays" at bounding box center [308, 214] width 24 height 17
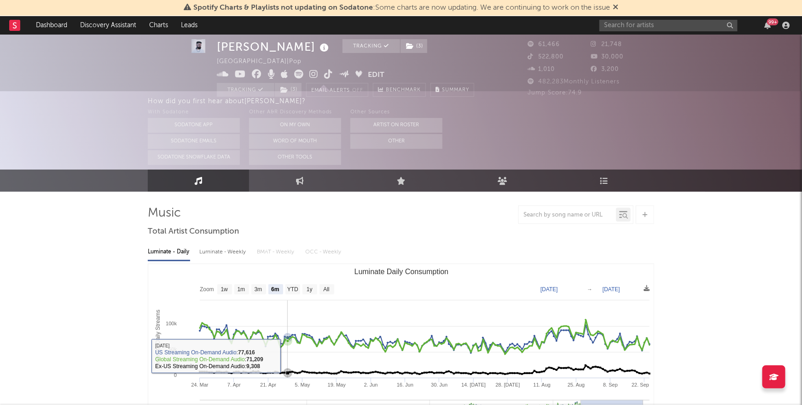
scroll to position [0, 0]
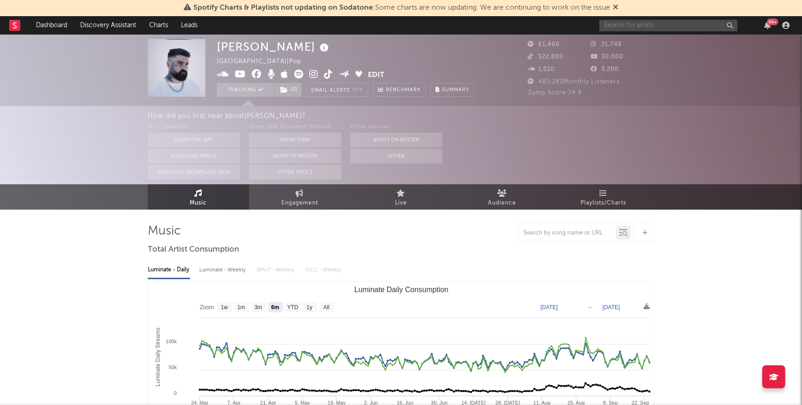
click at [672, 23] on input "text" at bounding box center [668, 26] width 138 height 12
click at [624, 25] on input "text" at bounding box center [668, 26] width 138 height 12
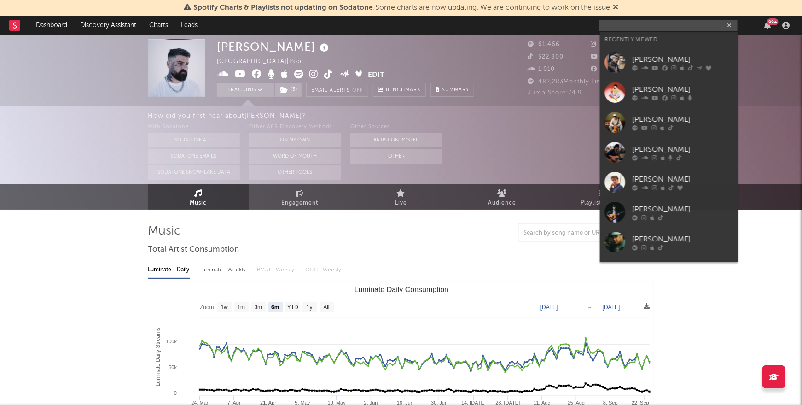
click at [455, 54] on div "Hueston United States | Pop Edit Tracking ( 3 ) Email Alerts Off Benchmark Summ…" at bounding box center [345, 68] width 257 height 58
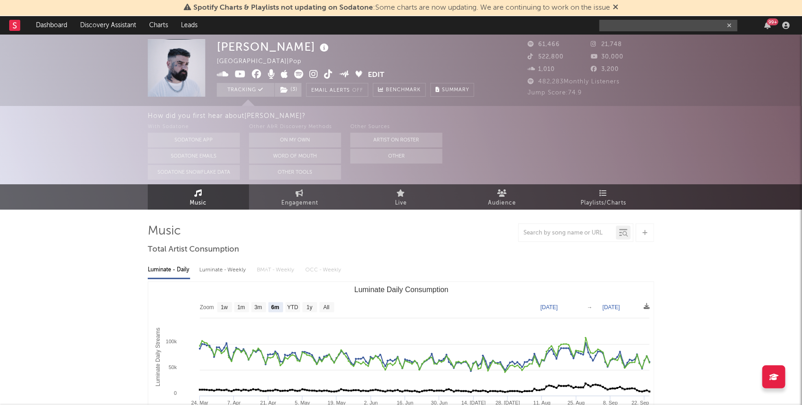
click at [681, 19] on div "99 +" at bounding box center [695, 25] width 193 height 18
click at [672, 27] on input "text" at bounding box center [668, 26] width 138 height 12
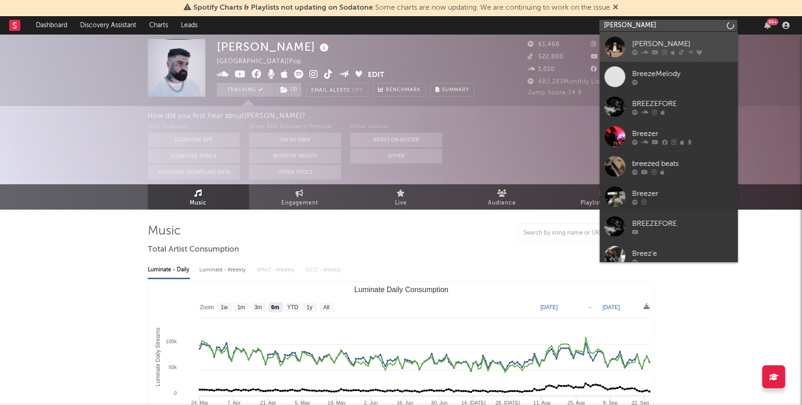
type input "breezee"
click at [652, 41] on div "[PERSON_NAME]" at bounding box center [682, 43] width 101 height 11
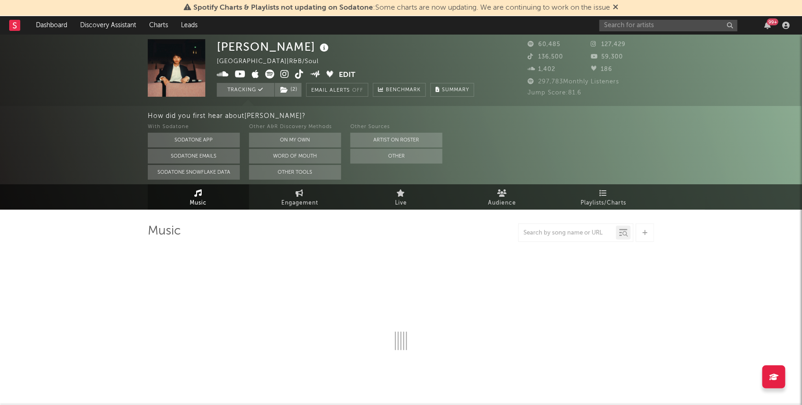
select select "6m"
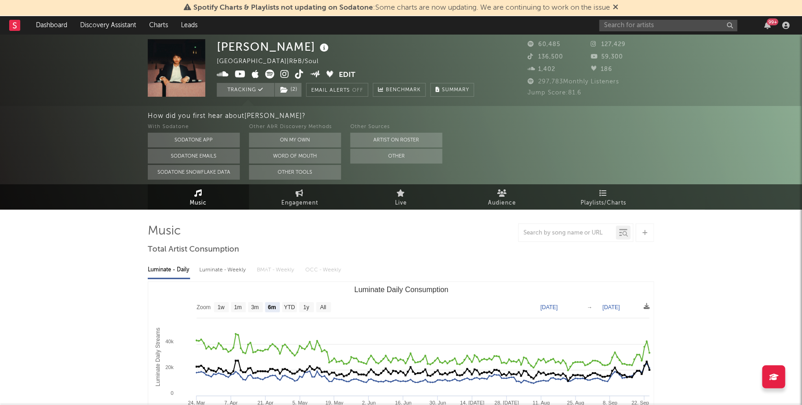
click at [272, 73] on icon at bounding box center [269, 74] width 9 height 9
click at [296, 89] on span "( 2 )" at bounding box center [288, 90] width 28 height 14
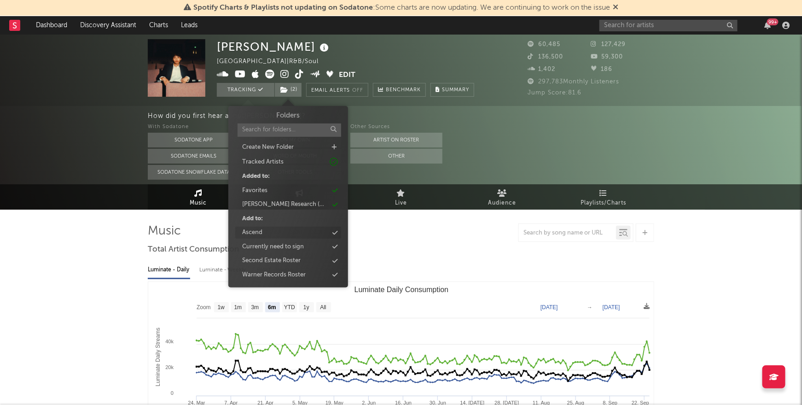
click at [249, 234] on div "Ascend" at bounding box center [252, 232] width 20 height 9
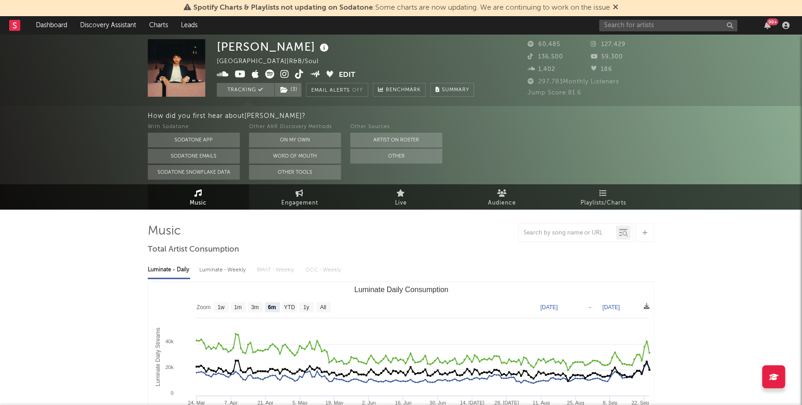
click at [640, 31] on div "99 +" at bounding box center [695, 25] width 193 height 18
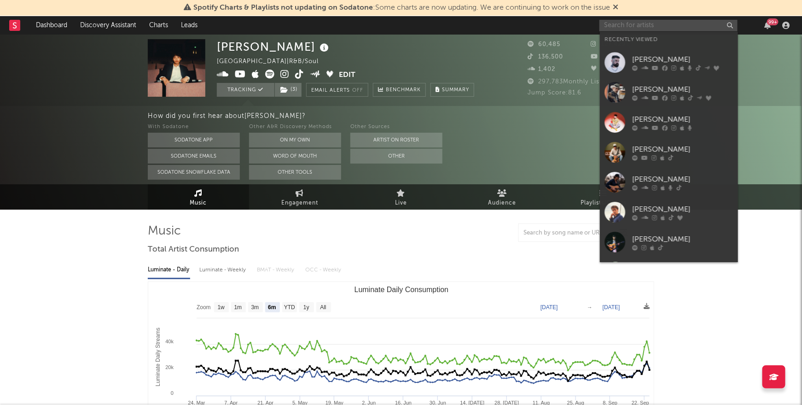
click at [640, 28] on input "text" at bounding box center [668, 26] width 138 height 12
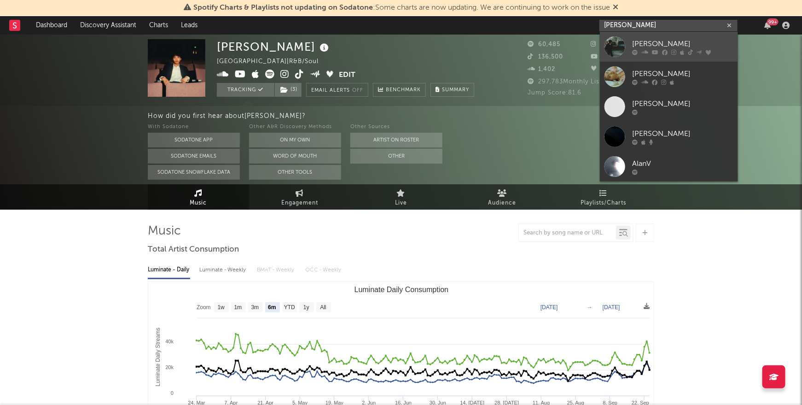
type input "alan vu"
click at [645, 36] on link "alan vuong" at bounding box center [669, 47] width 138 height 30
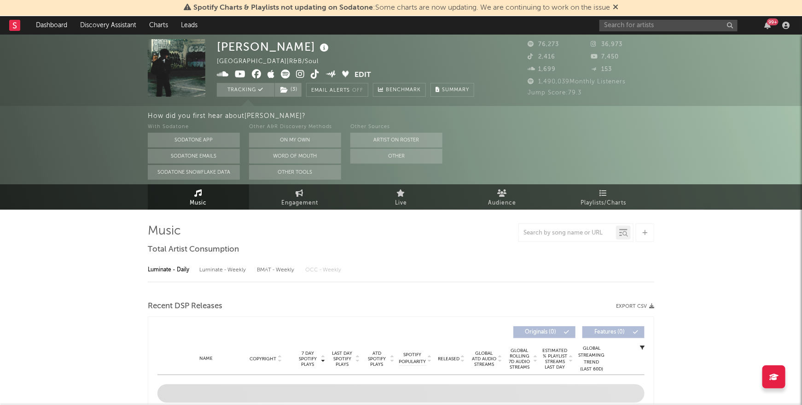
select select "6m"
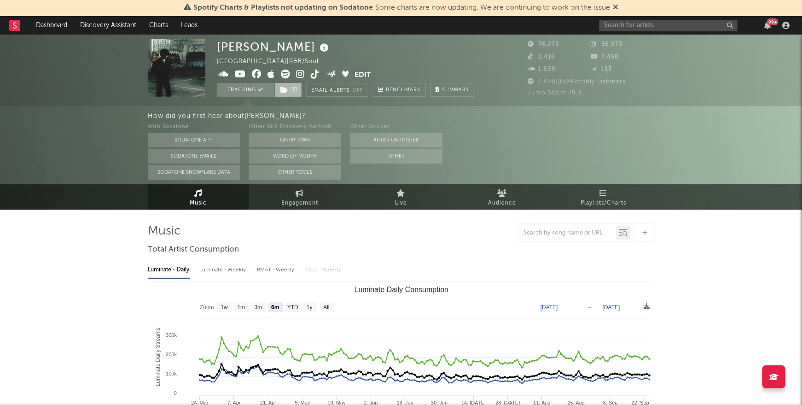
click at [296, 94] on span "( 3 )" at bounding box center [288, 90] width 28 height 14
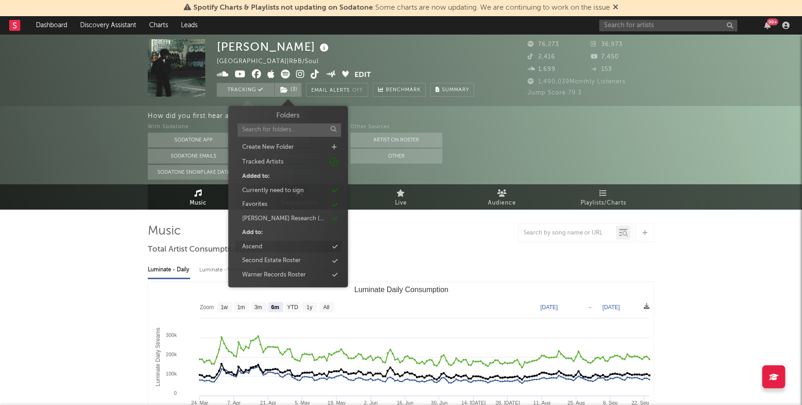
click at [247, 250] on div "Ascend" at bounding box center [252, 246] width 20 height 9
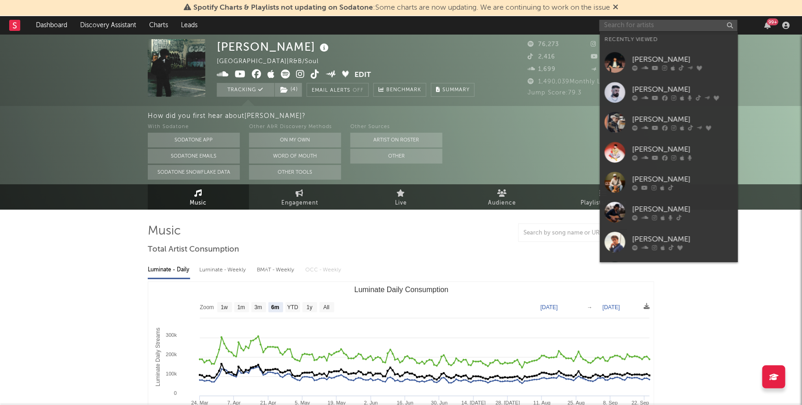
click at [626, 22] on input "text" at bounding box center [668, 26] width 138 height 12
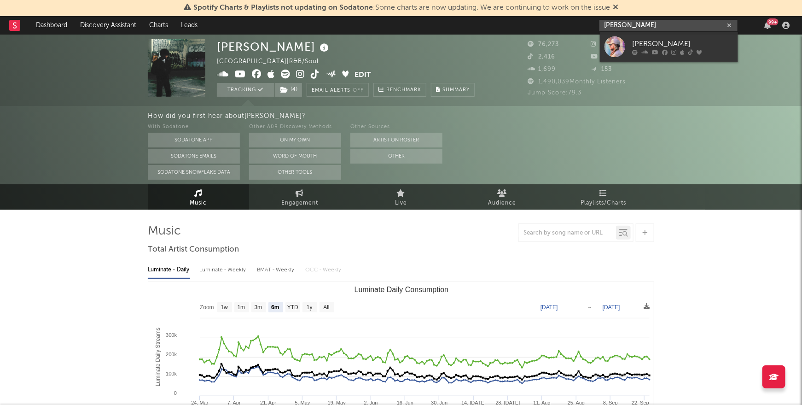
type input "keaton adams"
click at [676, 38] on div "Keaton Adams" at bounding box center [682, 43] width 101 height 11
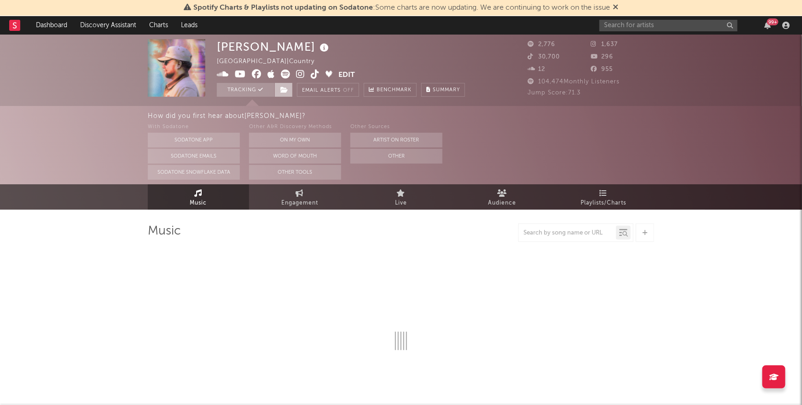
select select "6m"
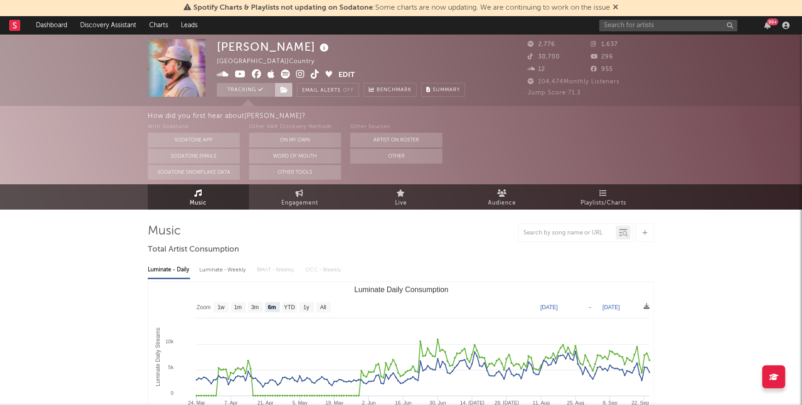
click at [288, 91] on span at bounding box center [283, 90] width 18 height 14
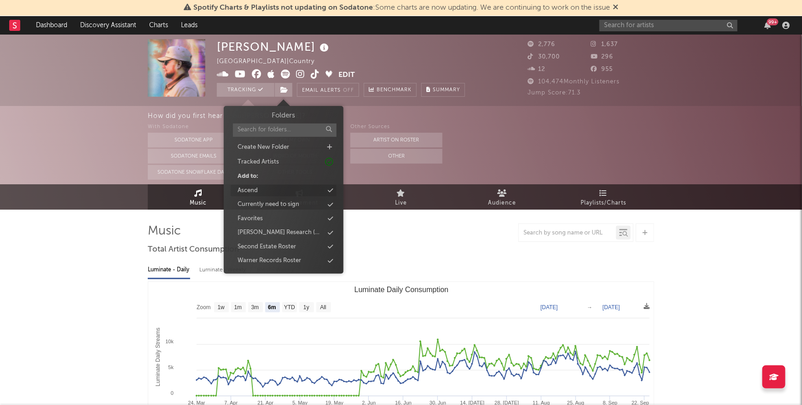
click at [254, 191] on div "Ascend" at bounding box center [248, 190] width 20 height 9
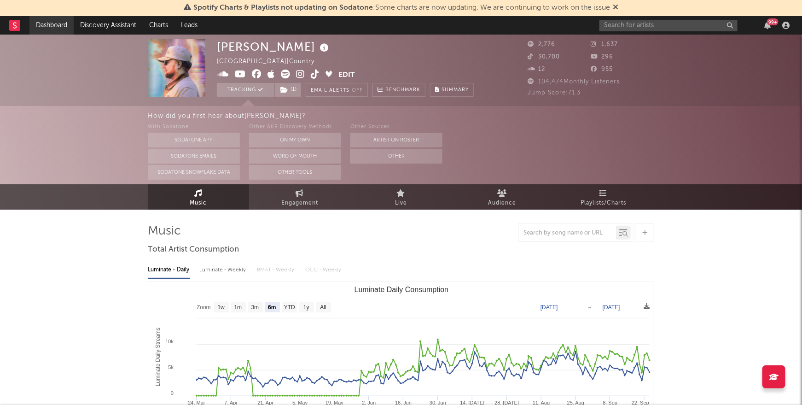
click at [61, 28] on link "Dashboard" at bounding box center [51, 25] width 44 height 18
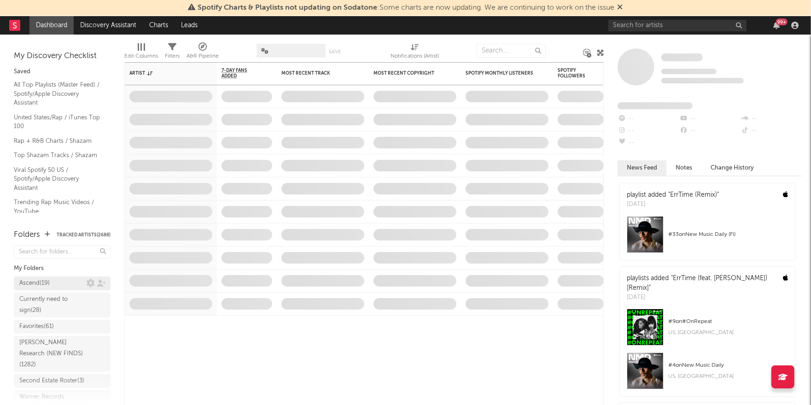
click at [54, 280] on div "Ascend ( 19 )" at bounding box center [52, 283] width 67 height 11
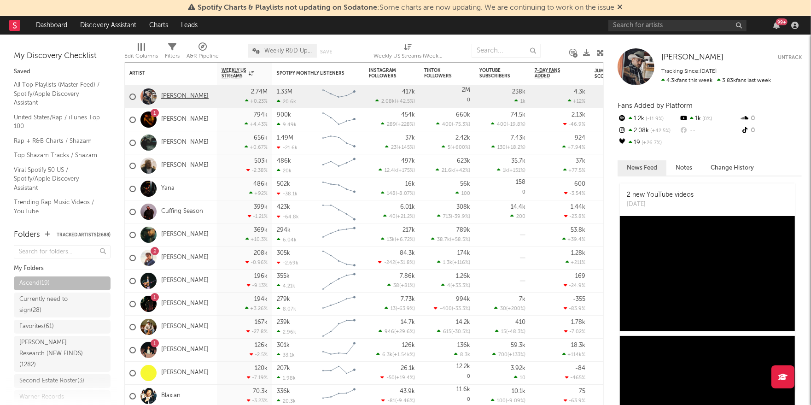
click at [177, 95] on link "Jay Webb" at bounding box center [184, 97] width 47 height 8
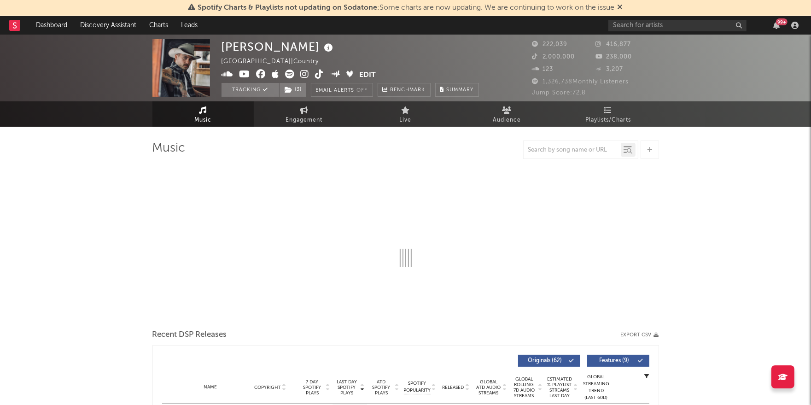
select select "6m"
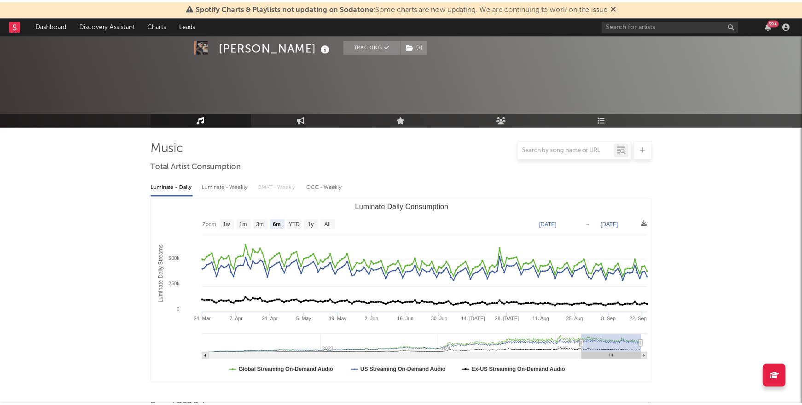
scroll to position [106, 0]
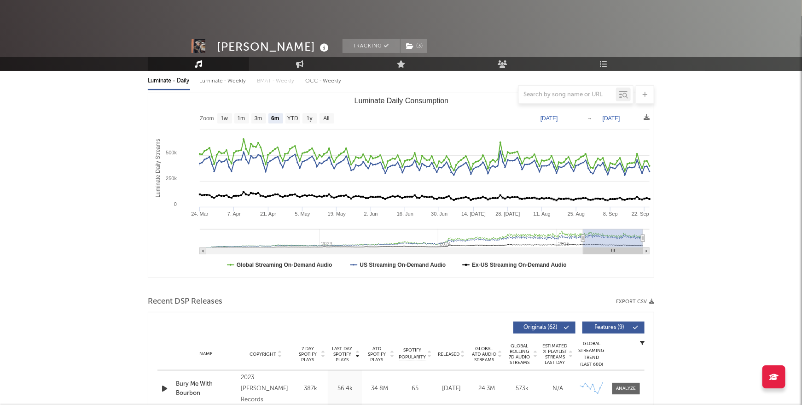
select select "6m"
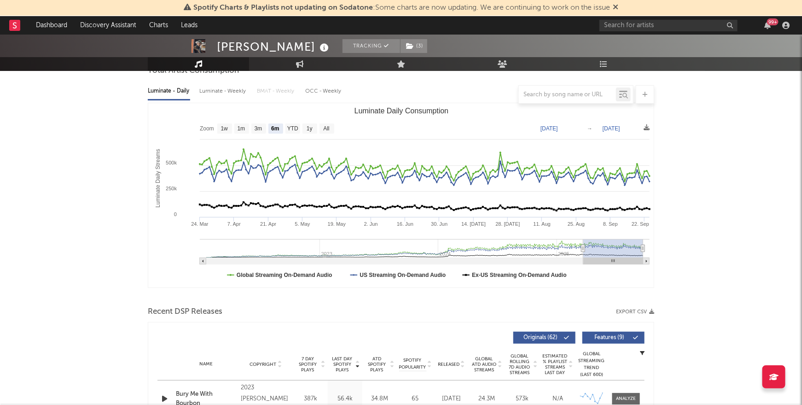
scroll to position [0, 0]
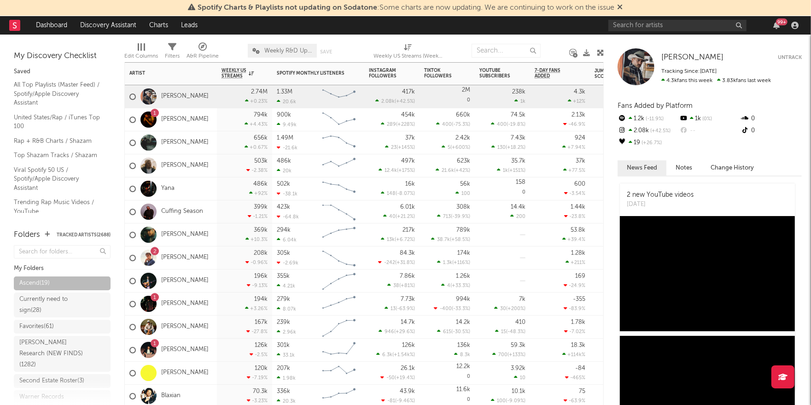
click at [216, 124] on div "1 Jared Benjamin" at bounding box center [171, 119] width 92 height 23
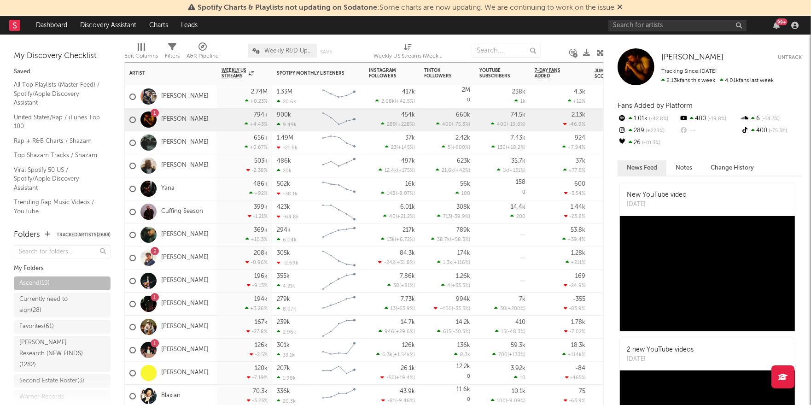
click at [206, 146] on div "alan vuong" at bounding box center [171, 142] width 92 height 23
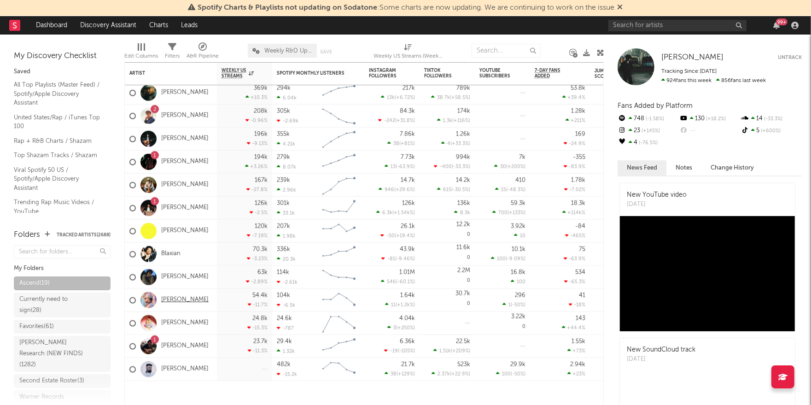
click at [167, 300] on link "Keaton Adams" at bounding box center [184, 300] width 47 height 8
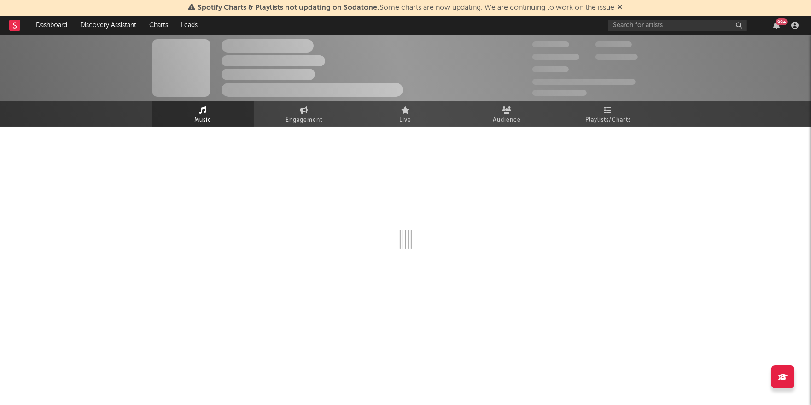
select select "6m"
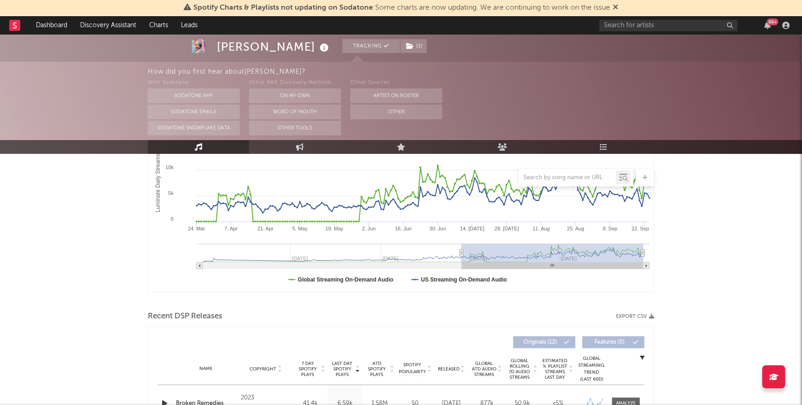
scroll to position [213, 0]
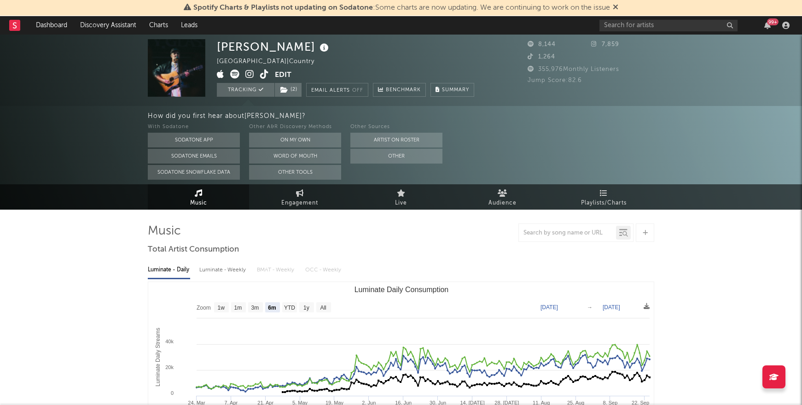
select select "6m"
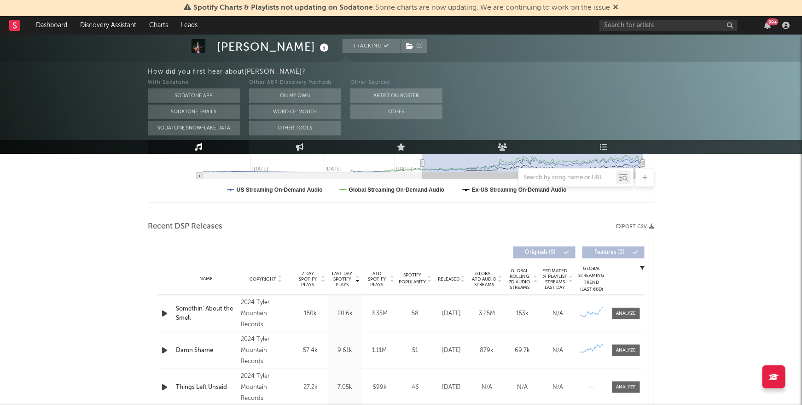
scroll to position [271, 0]
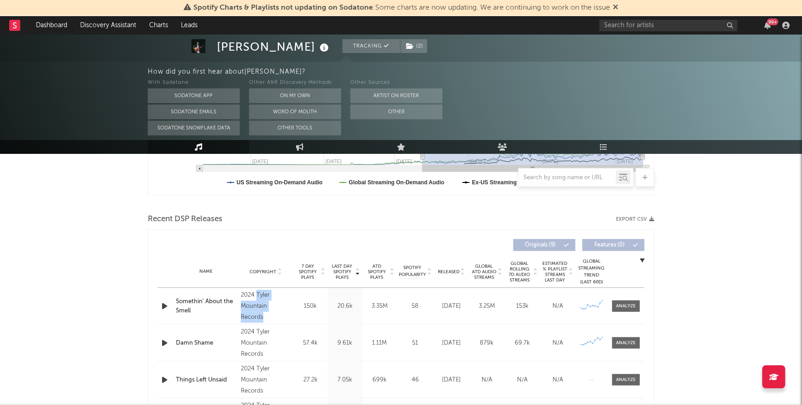
drag, startPoint x: 293, startPoint y: 311, endPoint x: 257, endPoint y: 300, distance: 37.4
click at [257, 301] on div "Copyright 2024 Tyler Mountain Records" at bounding box center [265, 306] width 55 height 33
copy div "Tyler Mountain Records"
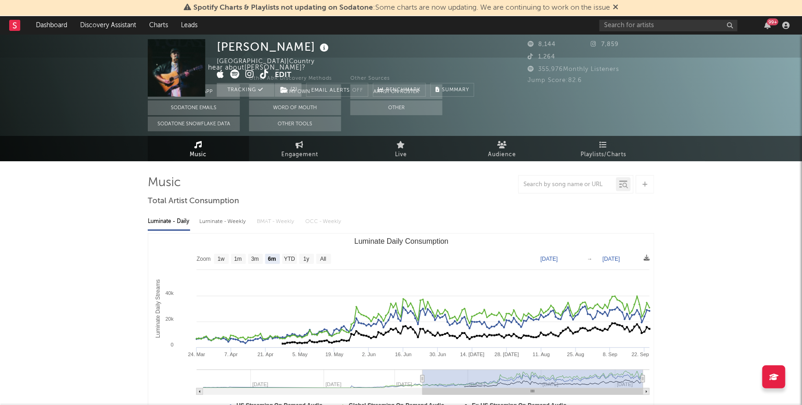
scroll to position [0, 0]
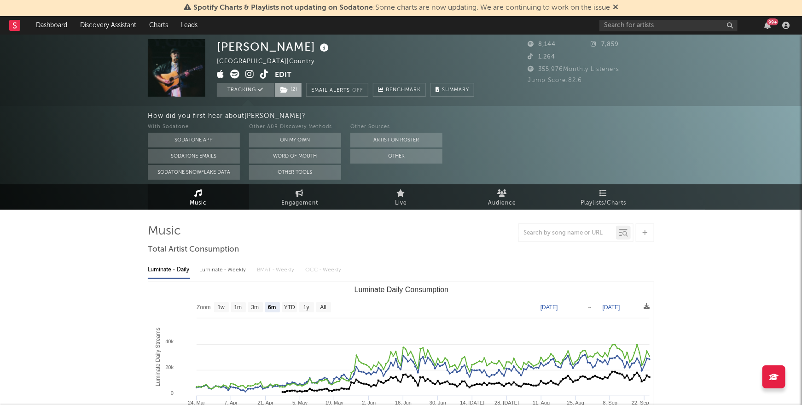
click at [296, 93] on span "( 2 )" at bounding box center [288, 90] width 28 height 14
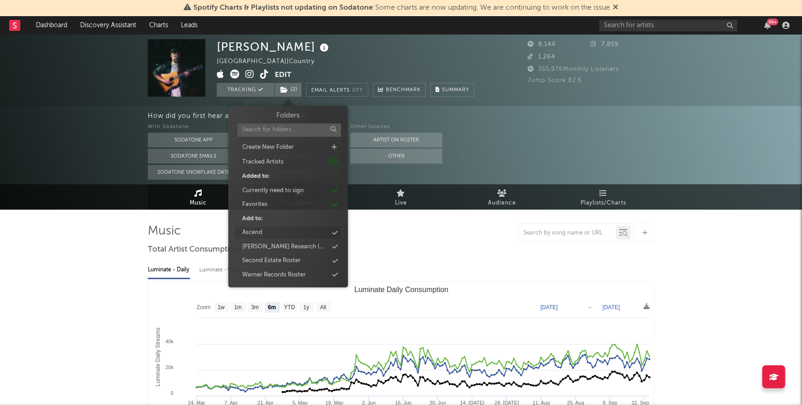
click at [261, 234] on div "Ascend" at bounding box center [252, 232] width 20 height 9
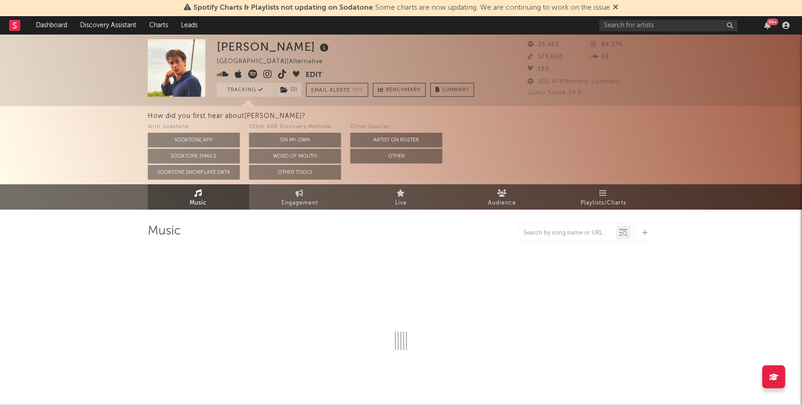
select select "6m"
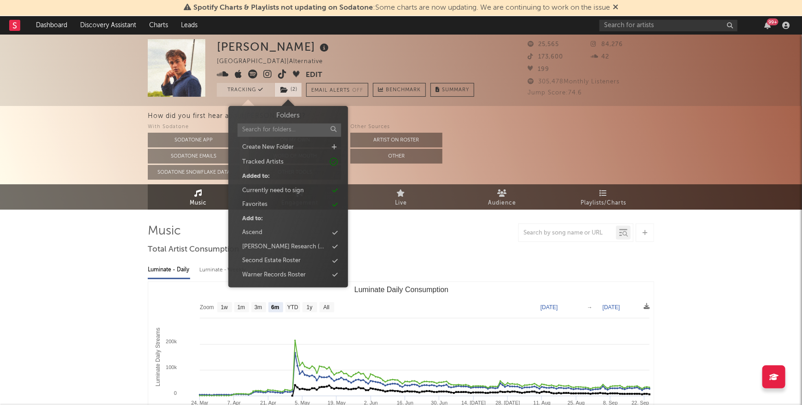
click at [296, 93] on span "( 2 )" at bounding box center [288, 90] width 28 height 14
click at [261, 231] on div "Ascend" at bounding box center [252, 232] width 20 height 9
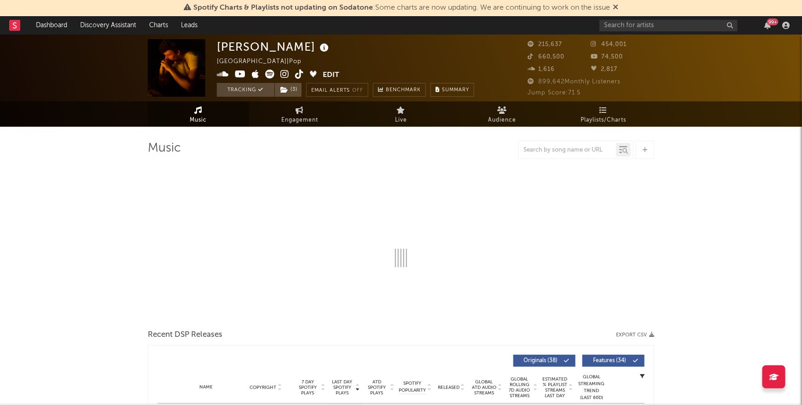
select select "6m"
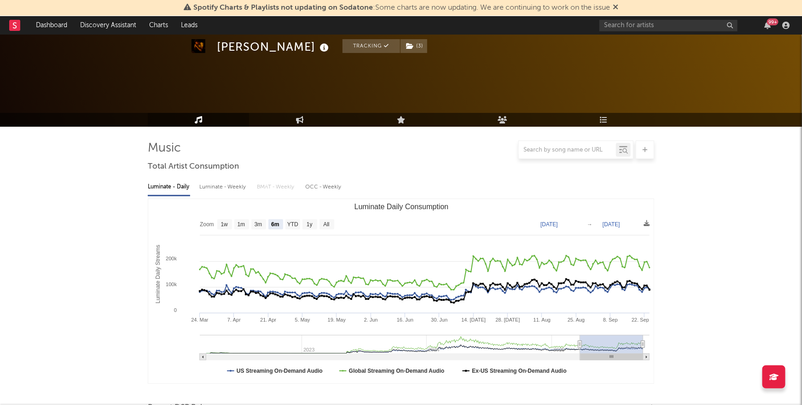
scroll to position [327, 0]
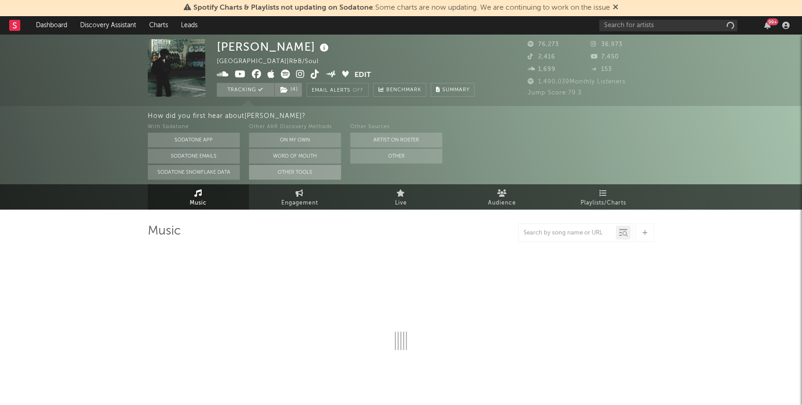
select select "6m"
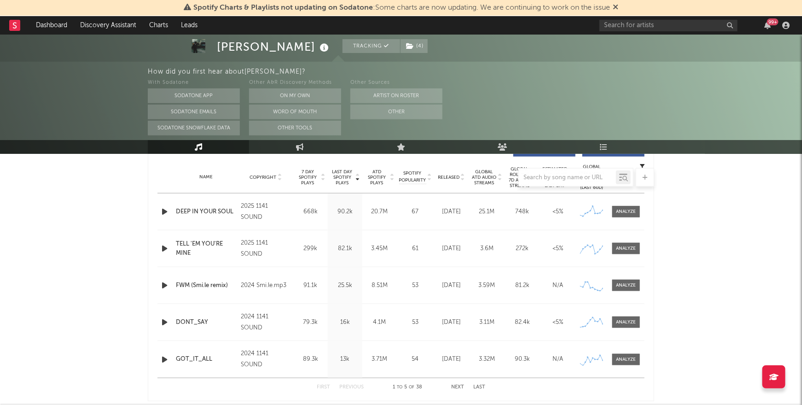
scroll to position [368, 0]
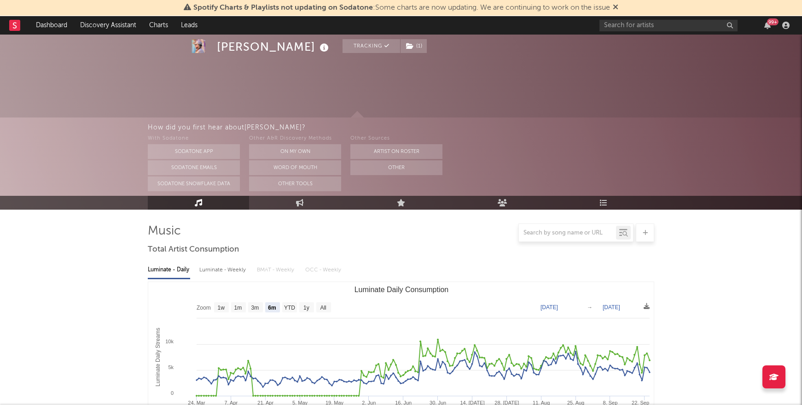
select select "6m"
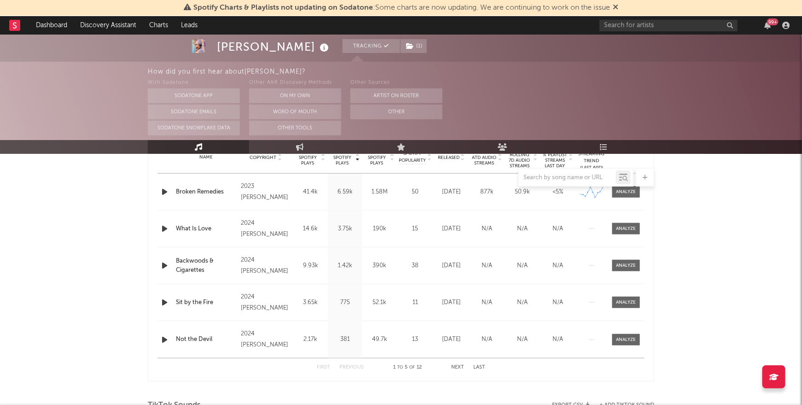
scroll to position [387, 0]
click at [456, 363] on button "Next" at bounding box center [457, 365] width 13 height 5
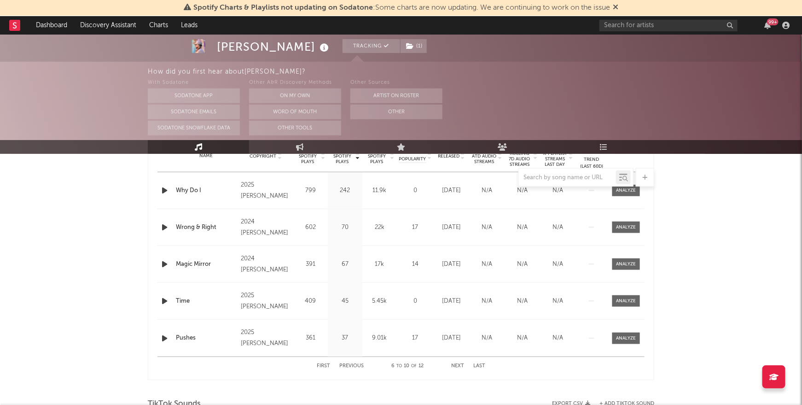
click at [460, 366] on button "Next" at bounding box center [457, 365] width 13 height 5
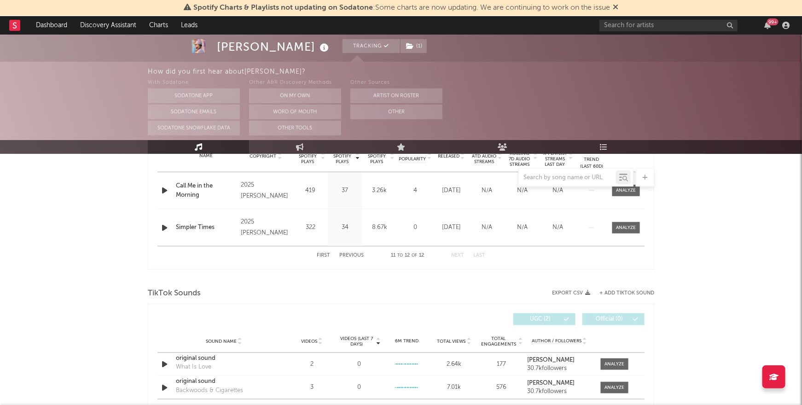
click at [323, 256] on button "First" at bounding box center [323, 255] width 13 height 5
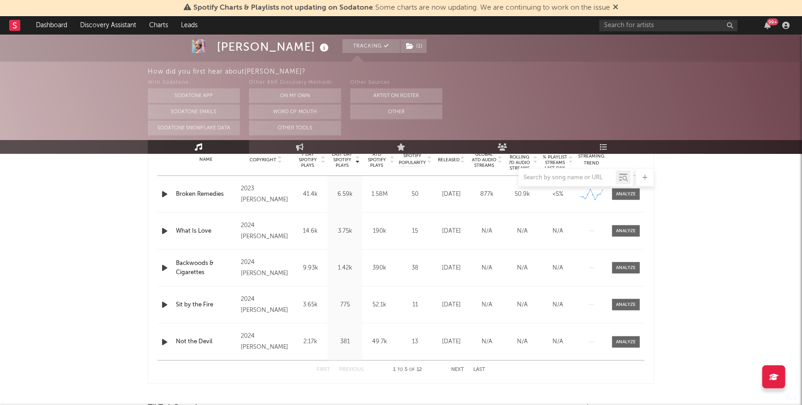
scroll to position [371, 0]
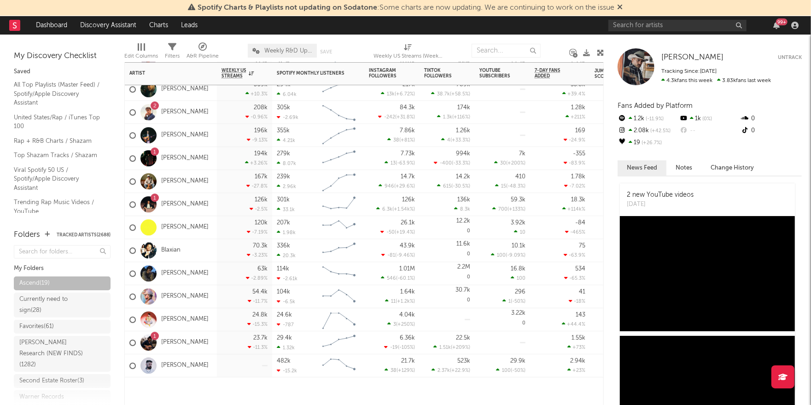
click at [216, 273] on div "Zach Gordon" at bounding box center [171, 273] width 92 height 23
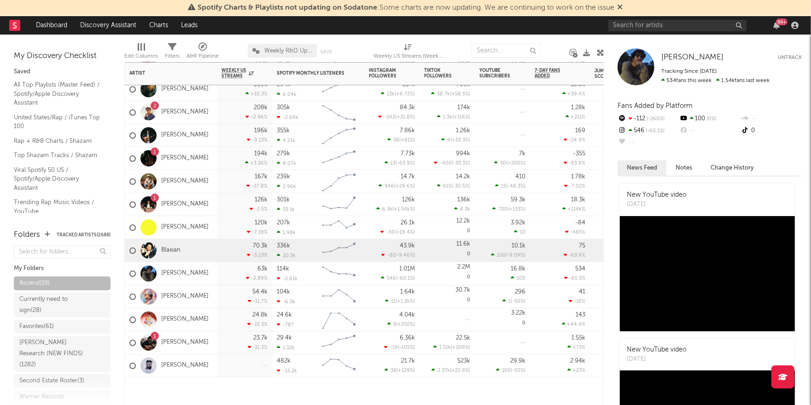
click at [205, 252] on div "Blaxian" at bounding box center [171, 250] width 92 height 23
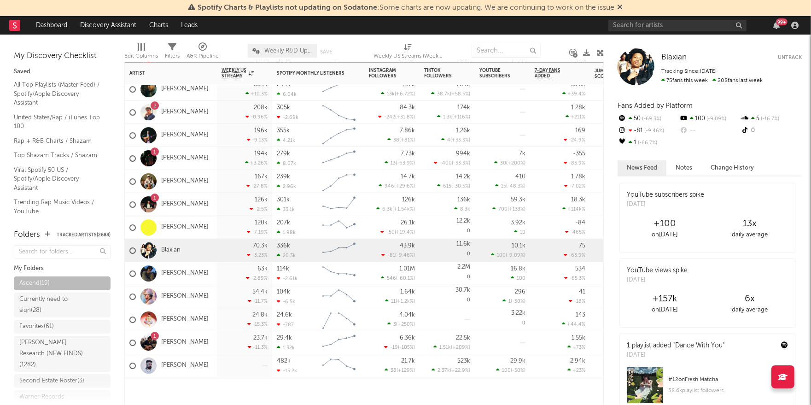
click at [220, 232] on div "120k -7.19 %" at bounding box center [244, 227] width 55 height 23
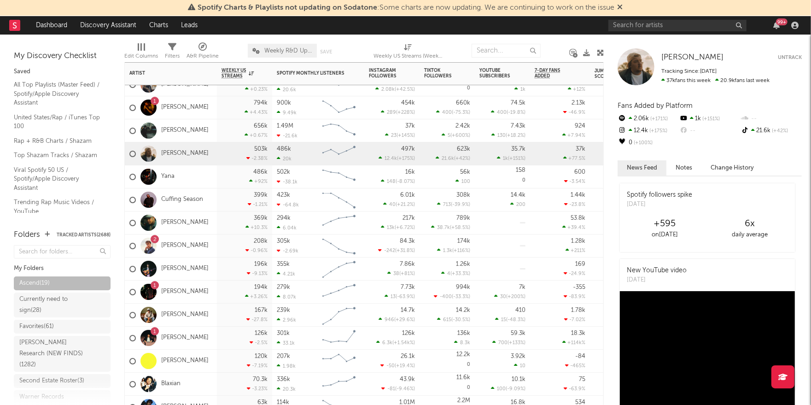
click at [201, 223] on div "Elijah Scott" at bounding box center [171, 222] width 92 height 23
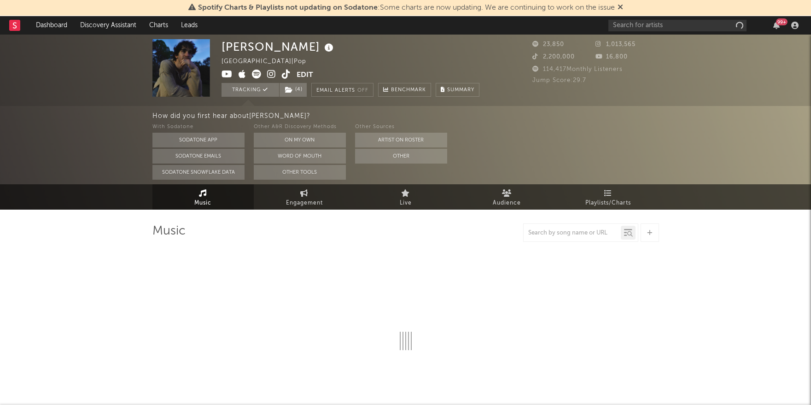
select select "6m"
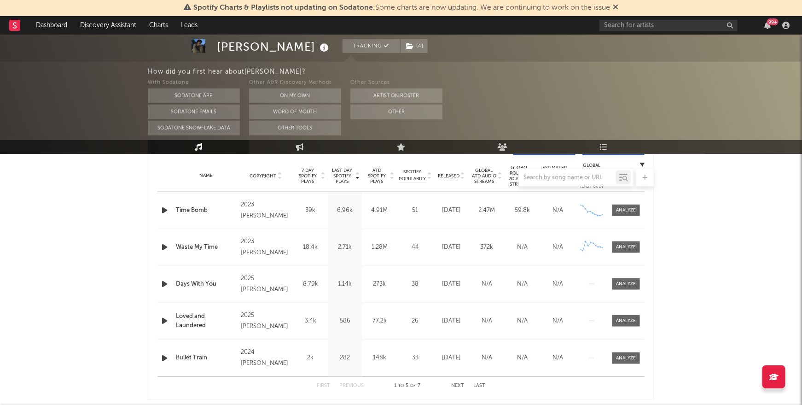
scroll to position [368, 0]
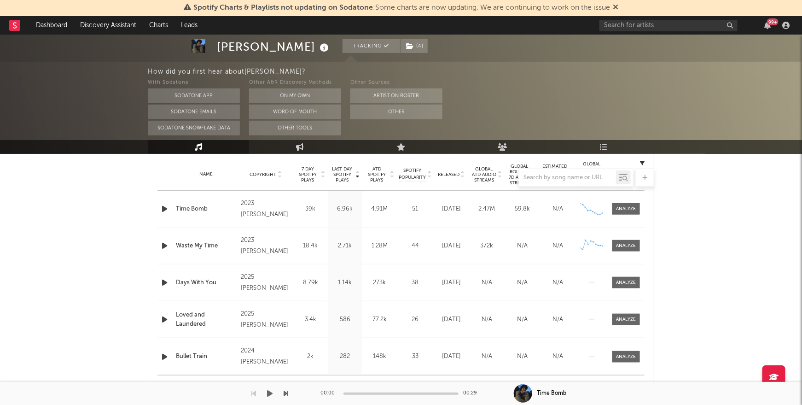
click at [459, 382] on div "00:00 00:29" at bounding box center [400, 393] width 161 height 23
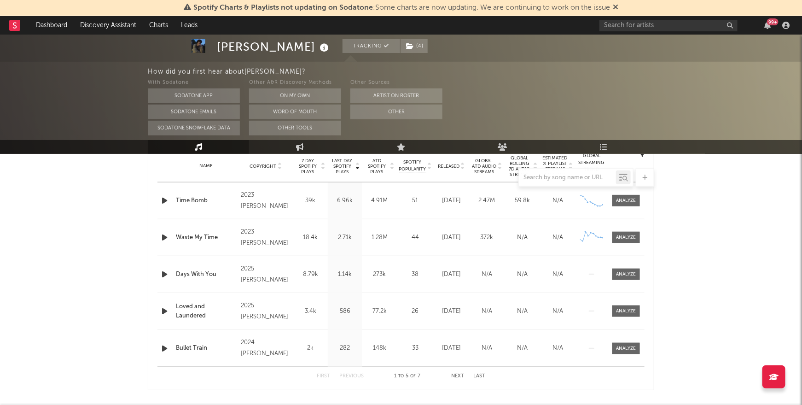
scroll to position [385, 0]
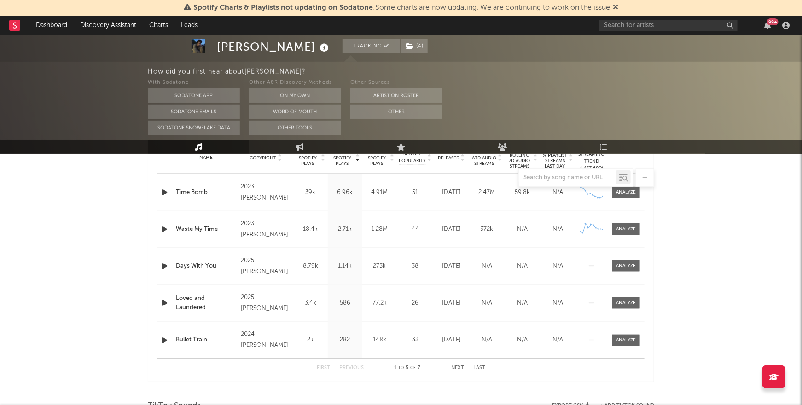
click at [458, 366] on button "Next" at bounding box center [457, 367] width 13 height 5
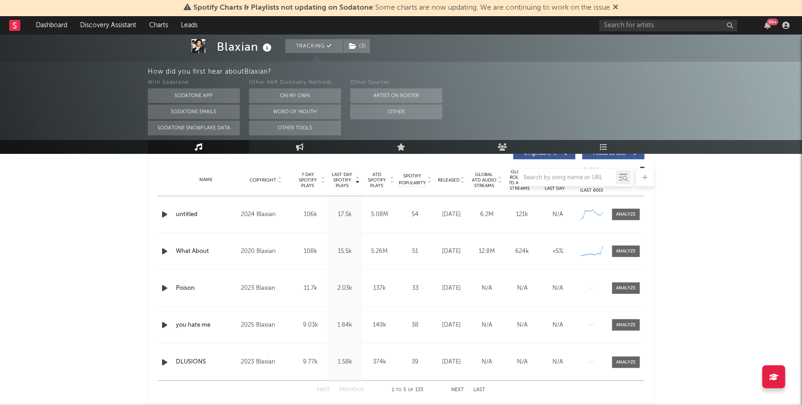
scroll to position [297, 0]
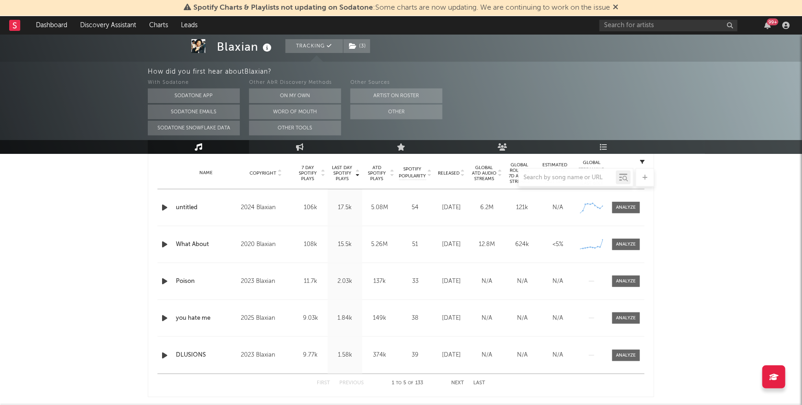
click at [163, 244] on icon "button" at bounding box center [165, 244] width 10 height 12
click at [163, 244] on icon "button" at bounding box center [164, 244] width 9 height 12
click at [163, 281] on icon "button" at bounding box center [165, 281] width 10 height 12
click at [163, 281] on icon "button" at bounding box center [164, 281] width 9 height 12
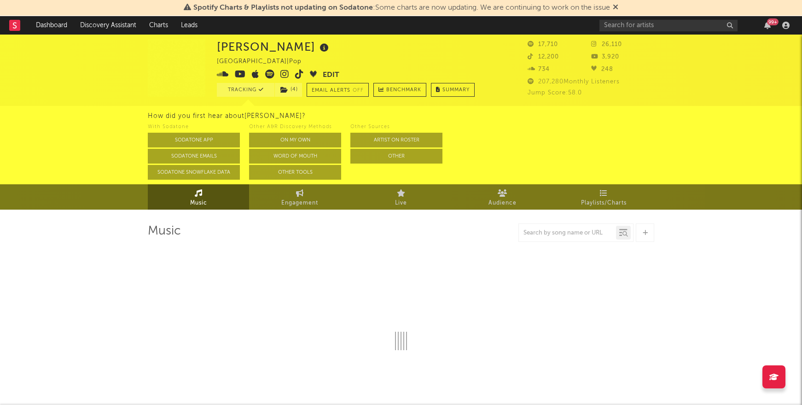
select select "6m"
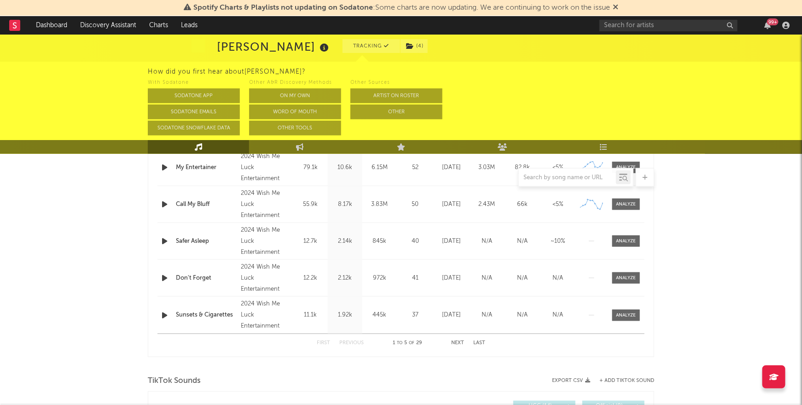
scroll to position [419, 0]
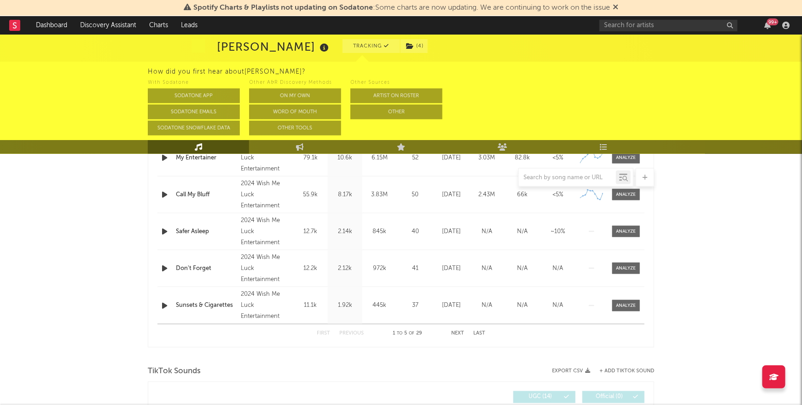
click at [456, 331] on button "Next" at bounding box center [457, 333] width 13 height 5
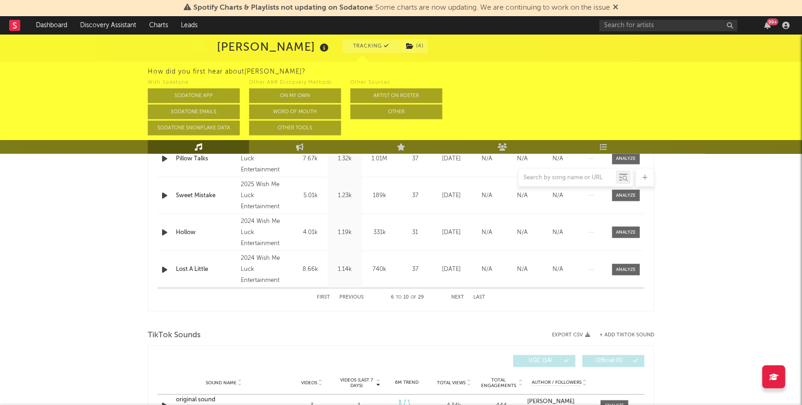
scroll to position [456, 0]
click at [458, 295] on button "Next" at bounding box center [457, 296] width 13 height 5
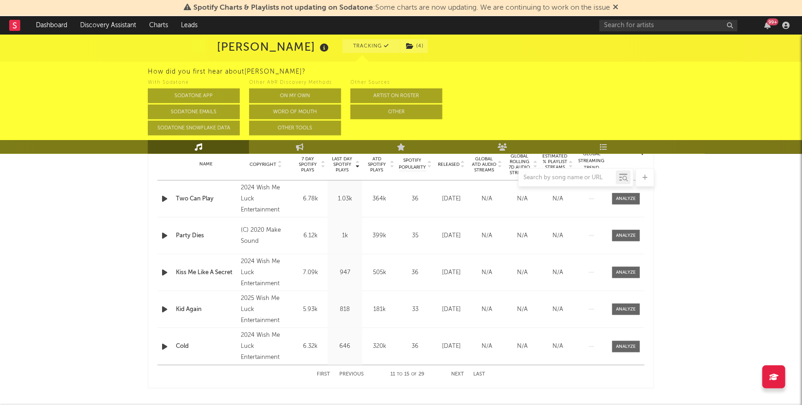
scroll to position [381, 0]
click at [459, 369] on button "Next" at bounding box center [457, 371] width 13 height 5
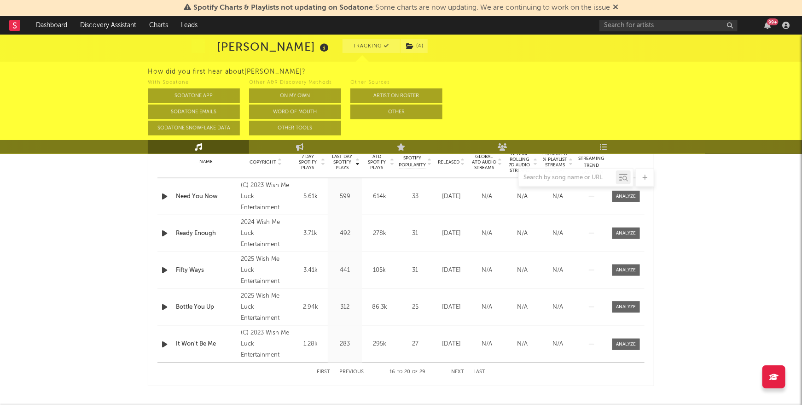
click at [458, 369] on button "Next" at bounding box center [457, 371] width 13 height 5
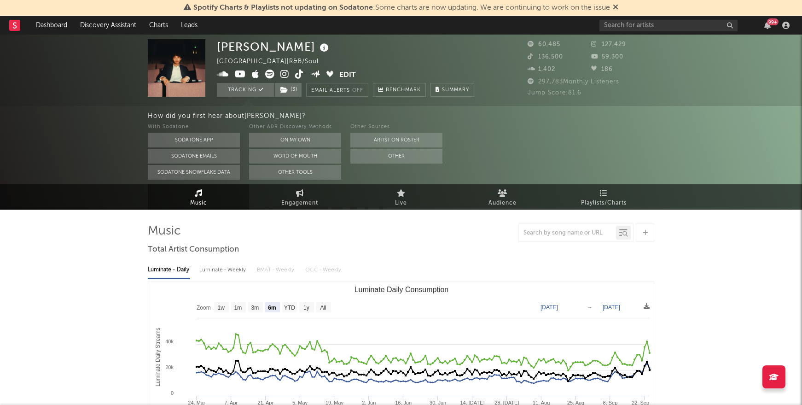
select select "6m"
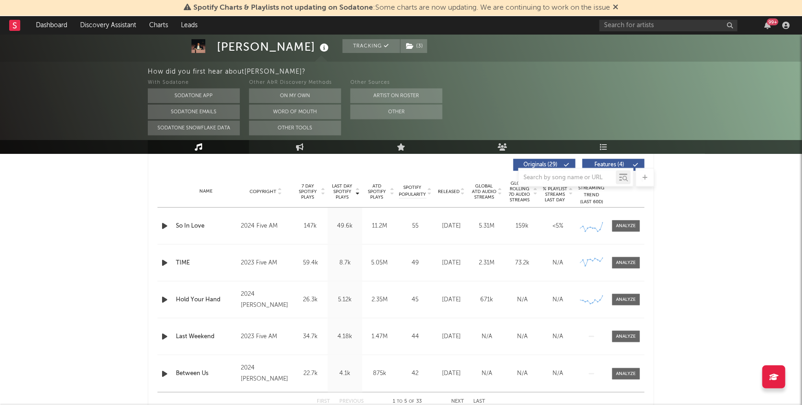
scroll to position [352, 0]
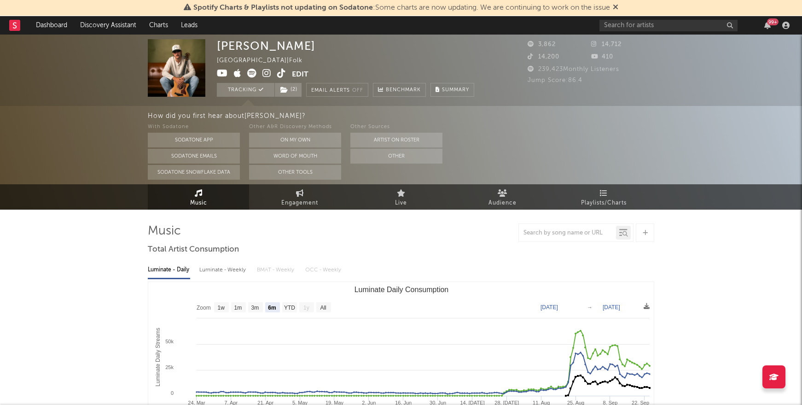
select select "6m"
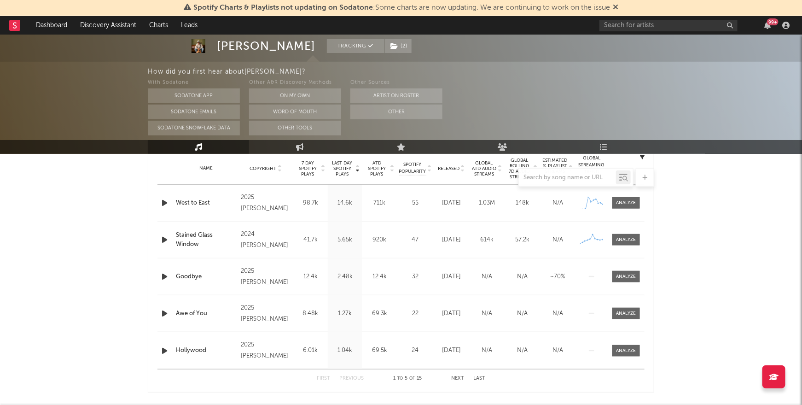
scroll to position [376, 0]
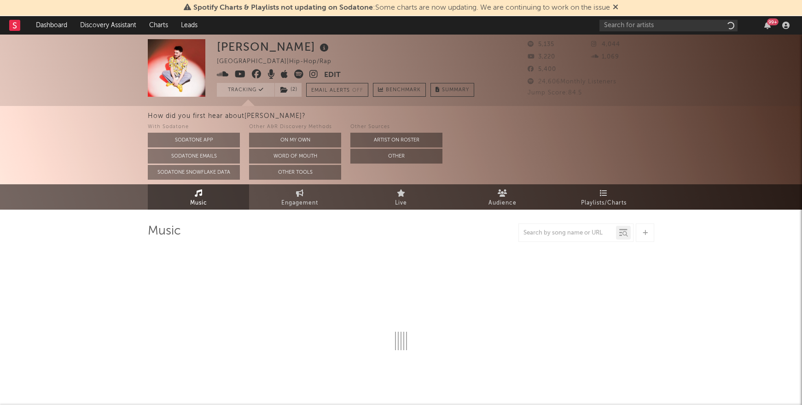
select select "1w"
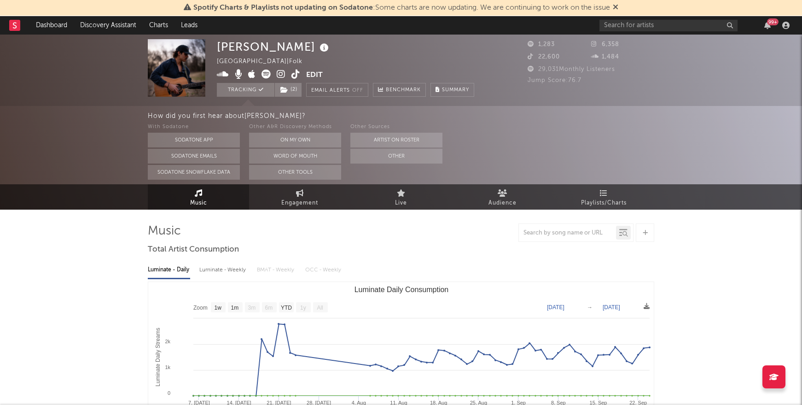
select select "1w"
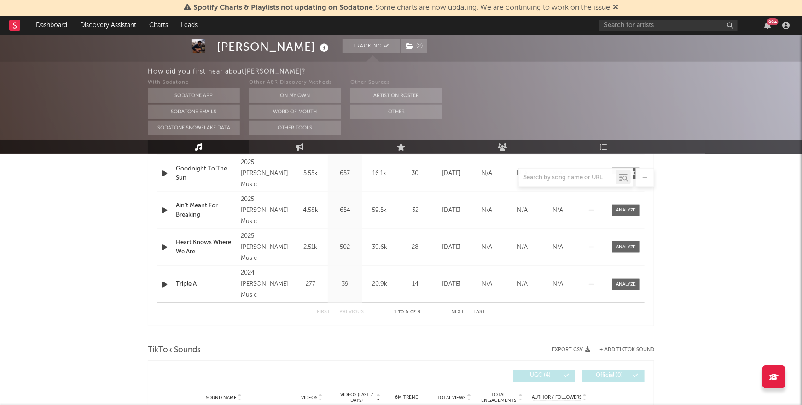
scroll to position [446, 0]
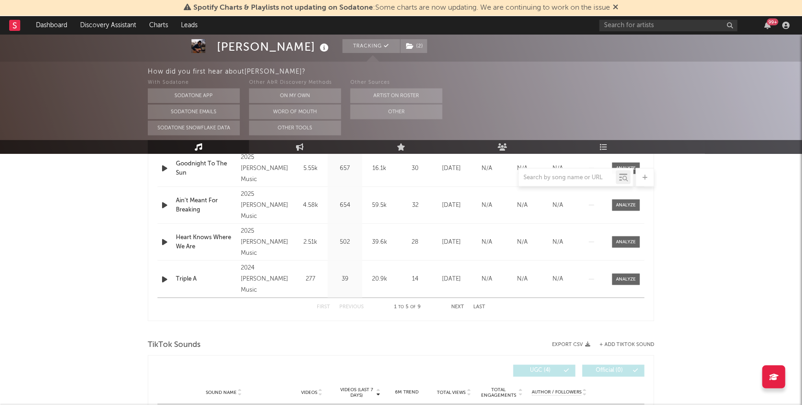
click at [453, 306] on button "Next" at bounding box center [457, 306] width 13 height 5
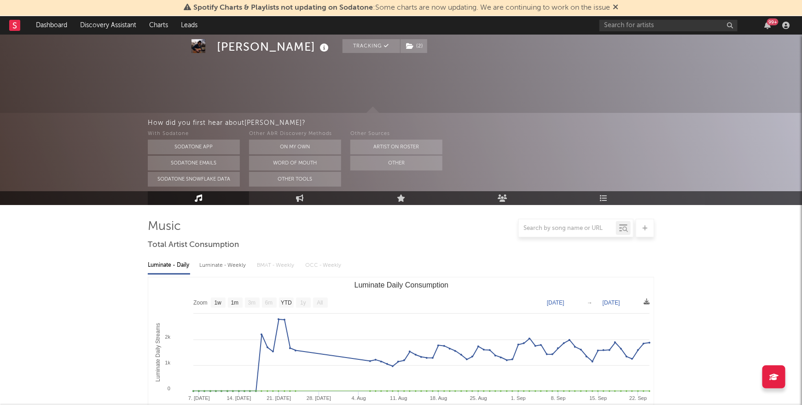
scroll to position [0, 0]
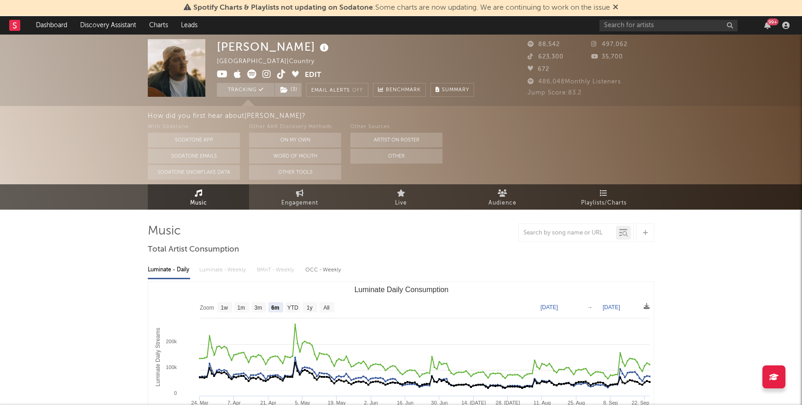
select select "6m"
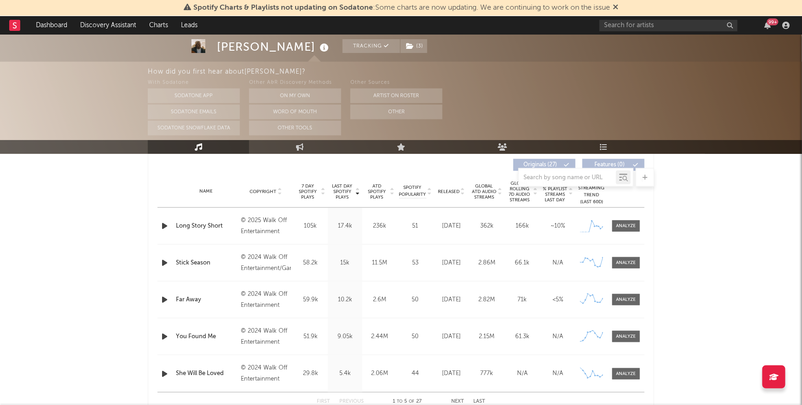
scroll to position [352, 0]
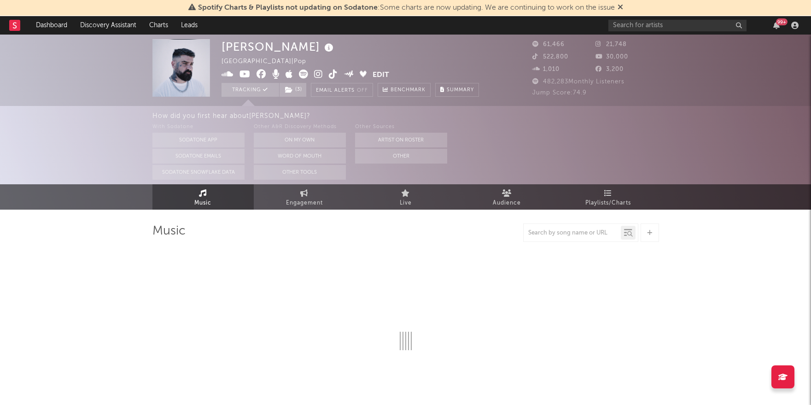
select select "6m"
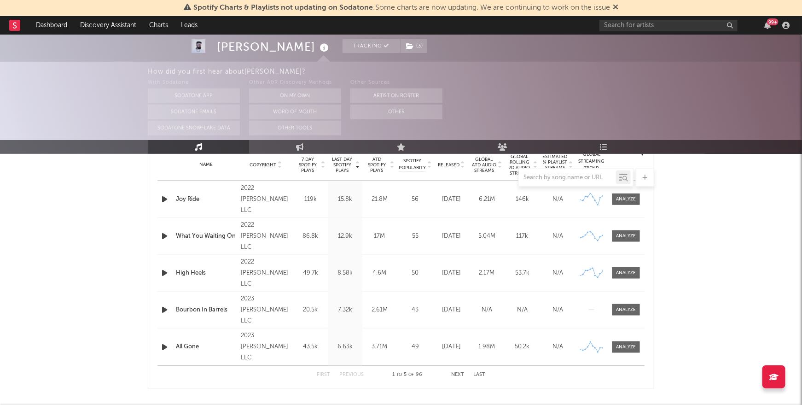
scroll to position [380, 0]
click at [459, 371] on button "Next" at bounding box center [457, 372] width 13 height 5
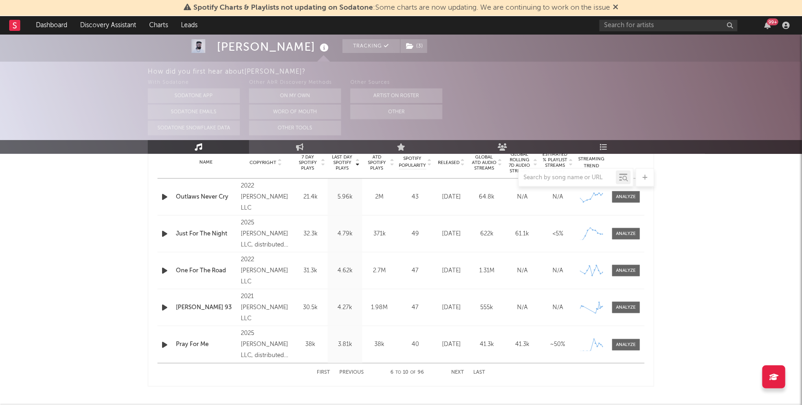
click at [459, 371] on button "Next" at bounding box center [457, 372] width 13 height 5
click at [459, 372] on button "Next" at bounding box center [457, 372] width 13 height 5
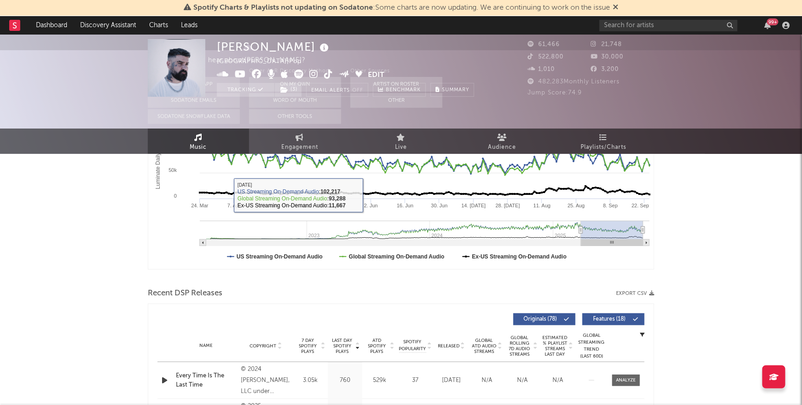
scroll to position [0, 0]
